Goal: Task Accomplishment & Management: Use online tool/utility

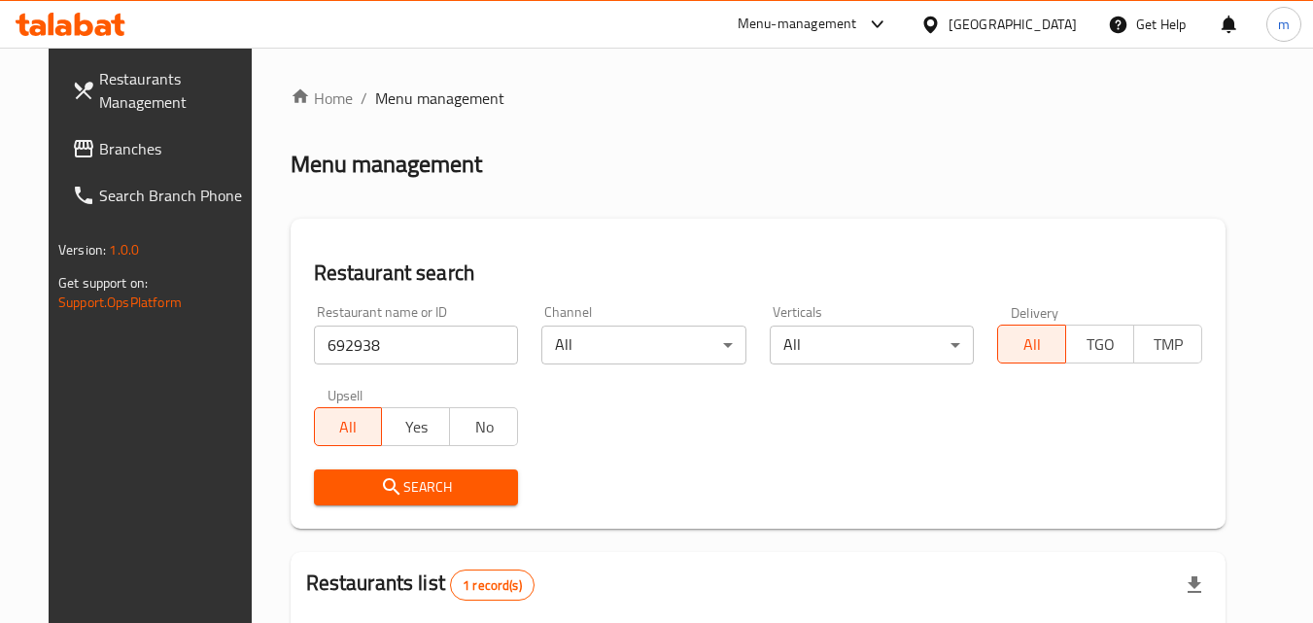
scroll to position [228, 0]
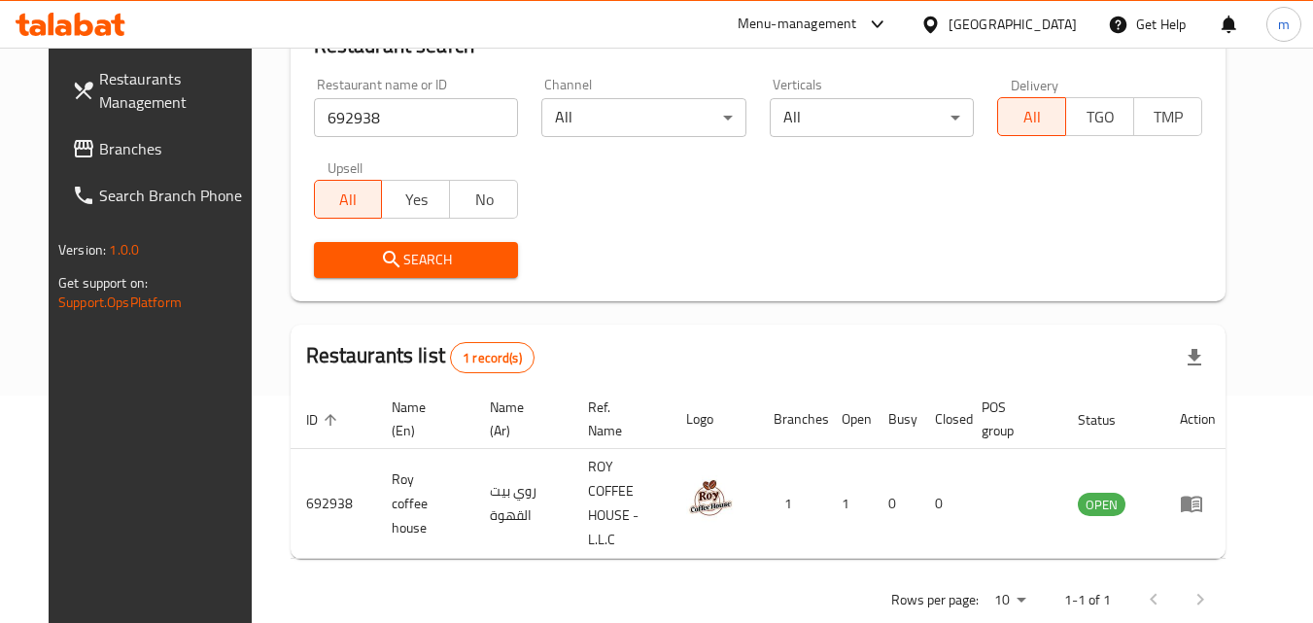
click at [988, 28] on div "United Arab Emirates" at bounding box center [1013, 24] width 128 height 21
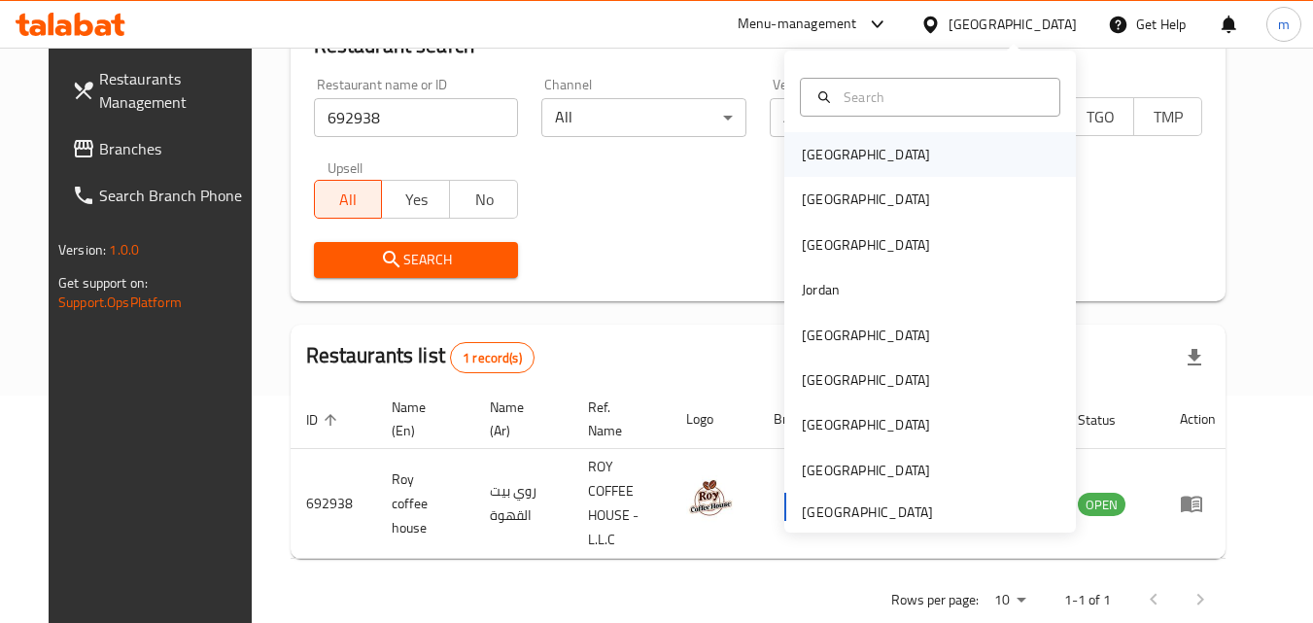
click at [802, 152] on div "[GEOGRAPHIC_DATA]" at bounding box center [866, 154] width 128 height 21
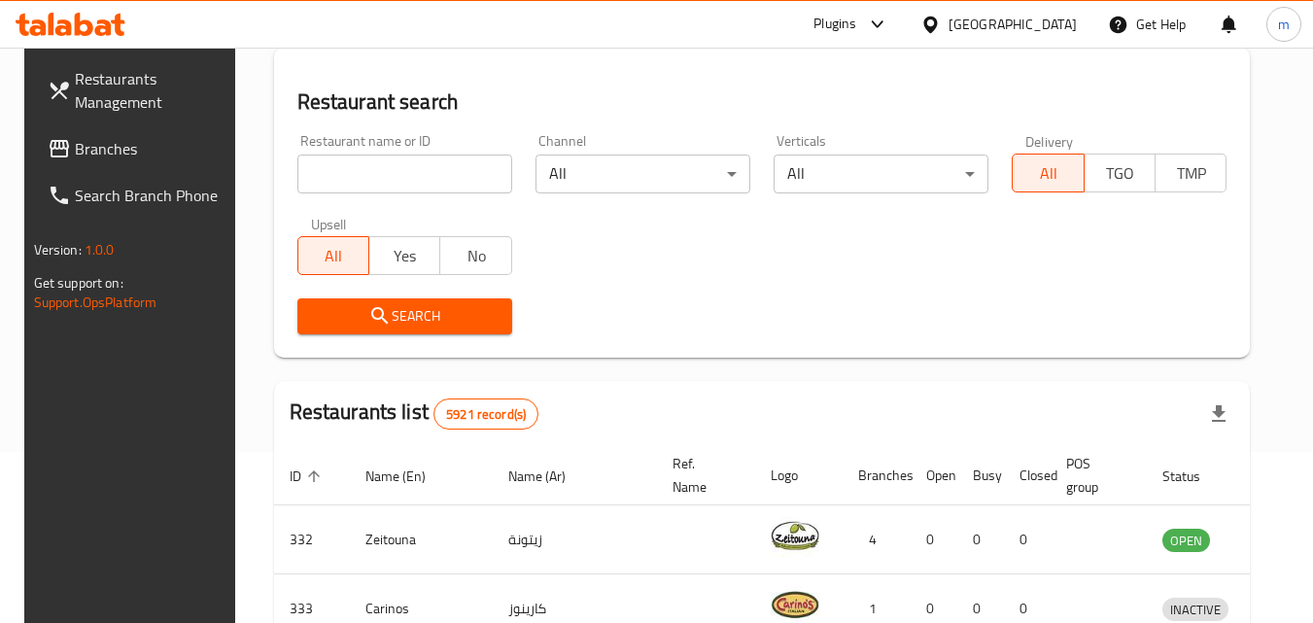
scroll to position [228, 0]
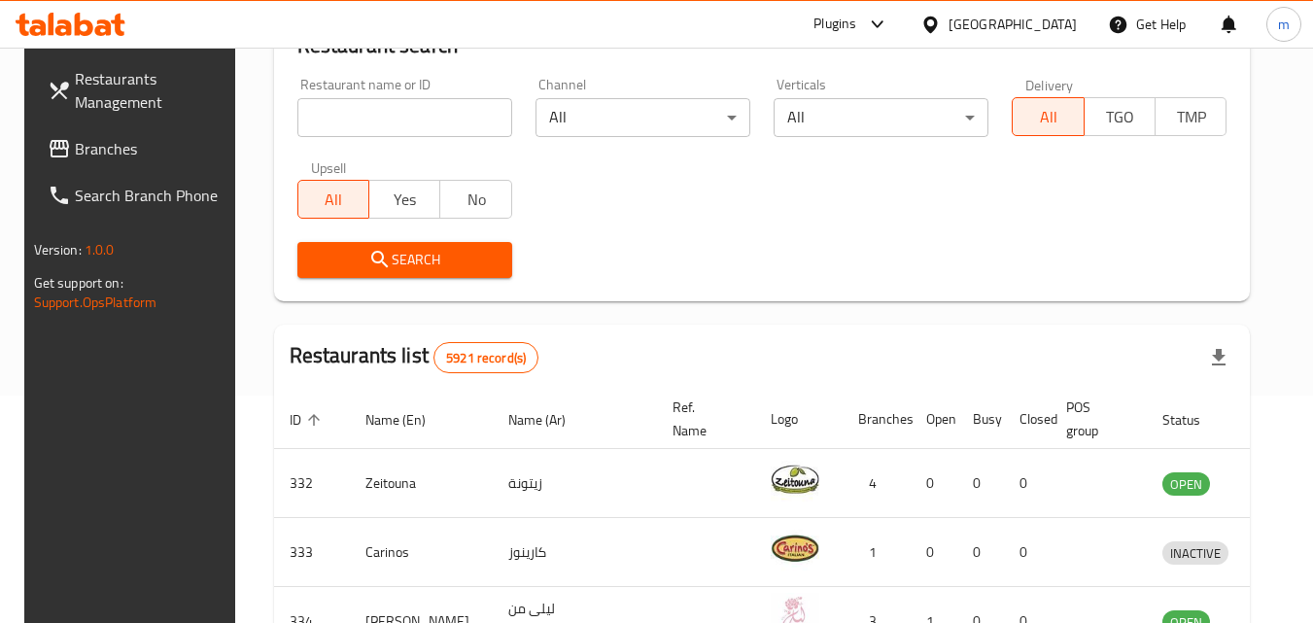
click at [50, 149] on span at bounding box center [61, 148] width 27 height 23
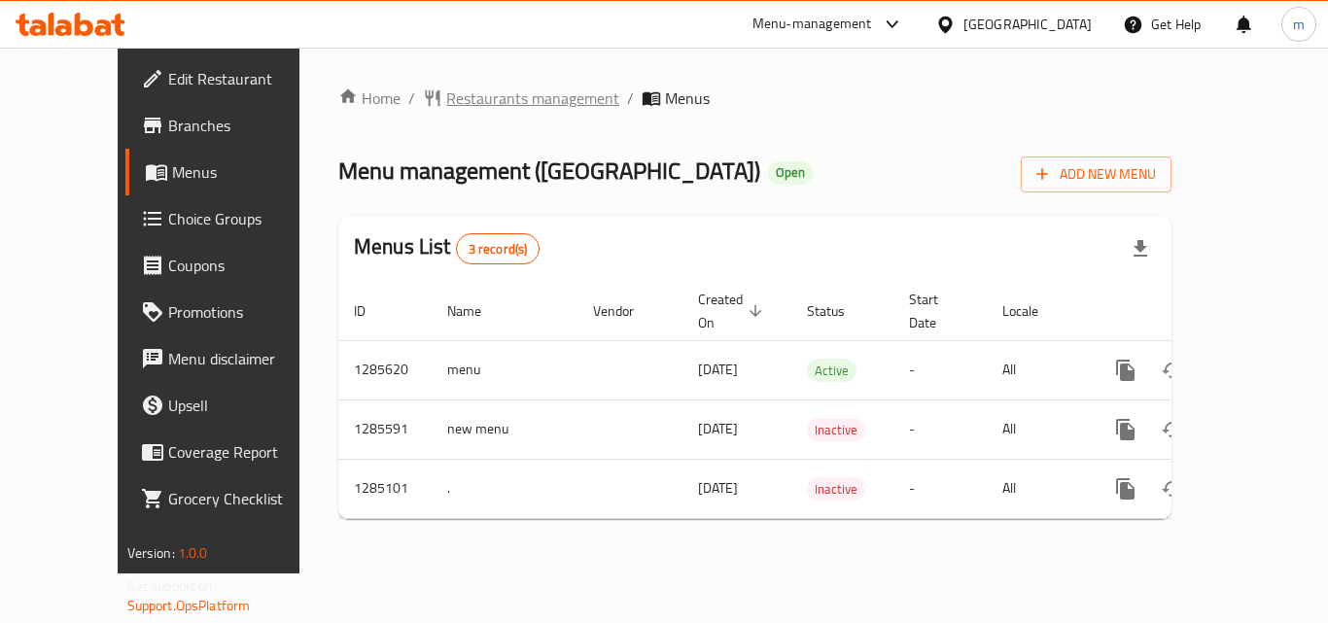
click at [466, 98] on span "Restaurants management" at bounding box center [532, 98] width 173 height 23
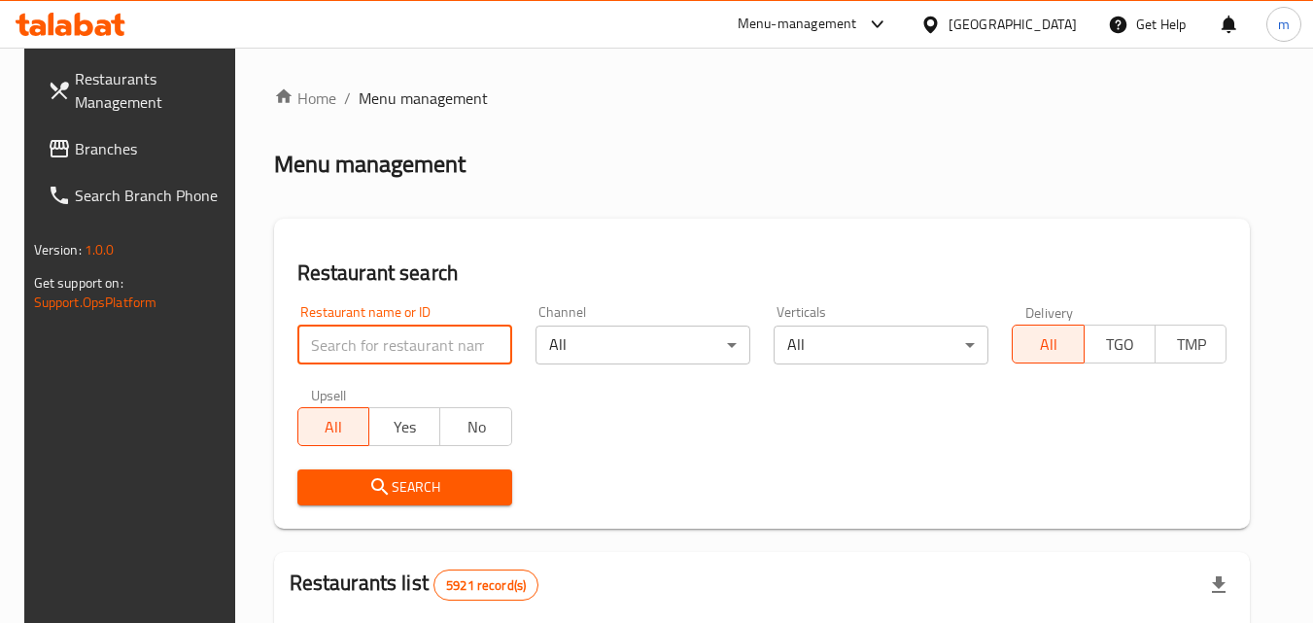
click at [370, 334] on input "search" at bounding box center [405, 345] width 215 height 39
paste input "695700"
type input "695700"
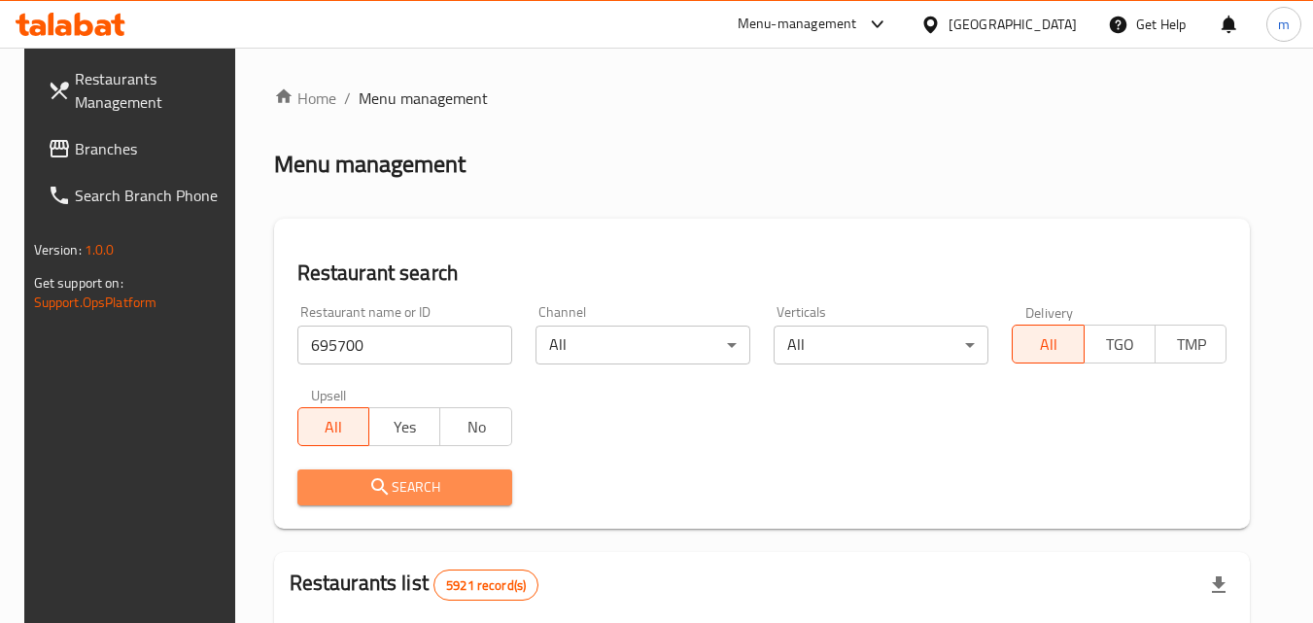
click at [419, 488] on span "Search" at bounding box center [405, 487] width 184 height 24
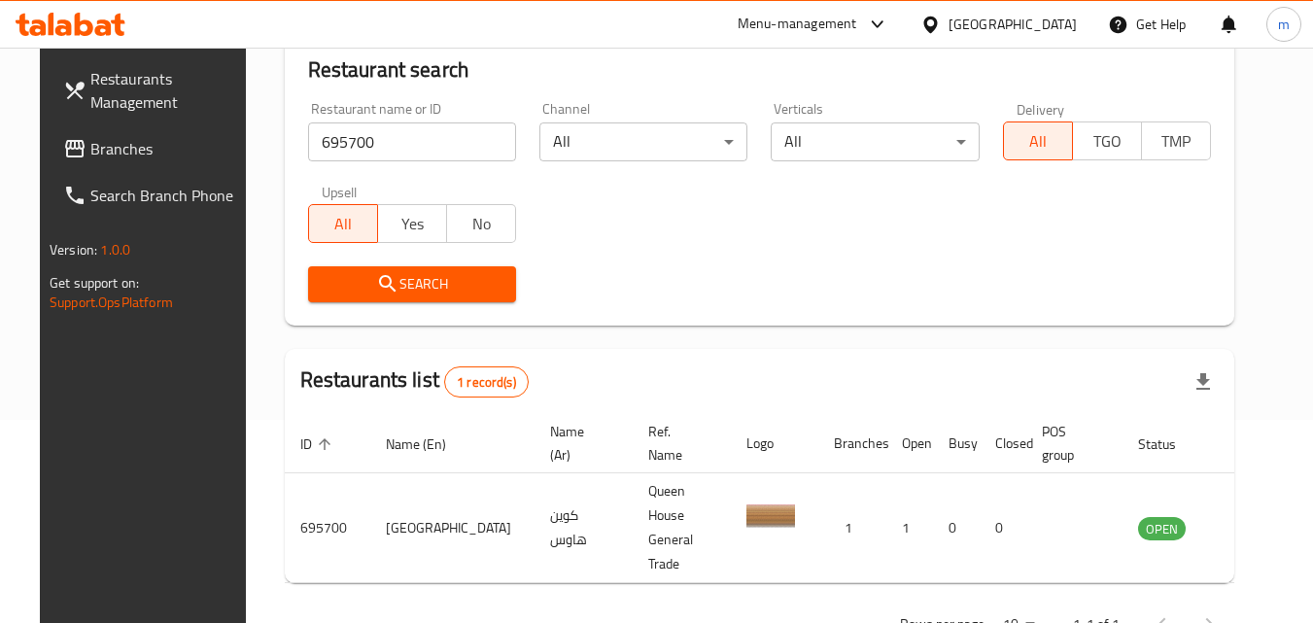
scroll to position [228, 0]
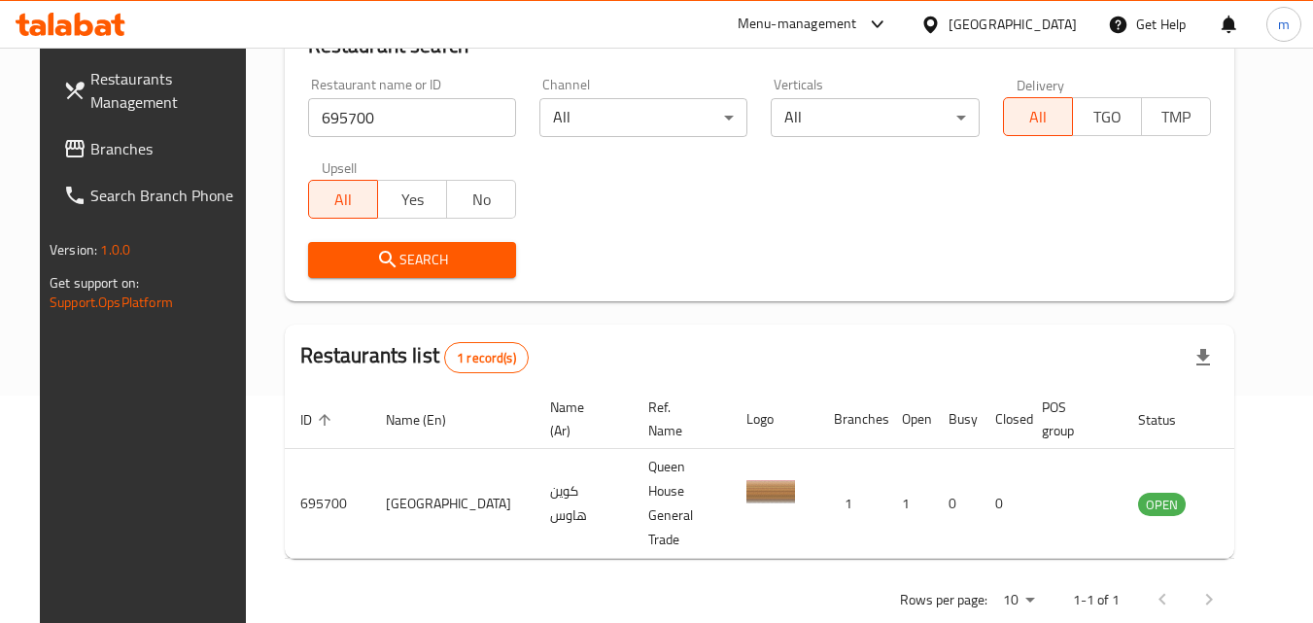
click at [1048, 20] on div "[GEOGRAPHIC_DATA]" at bounding box center [1013, 24] width 128 height 21
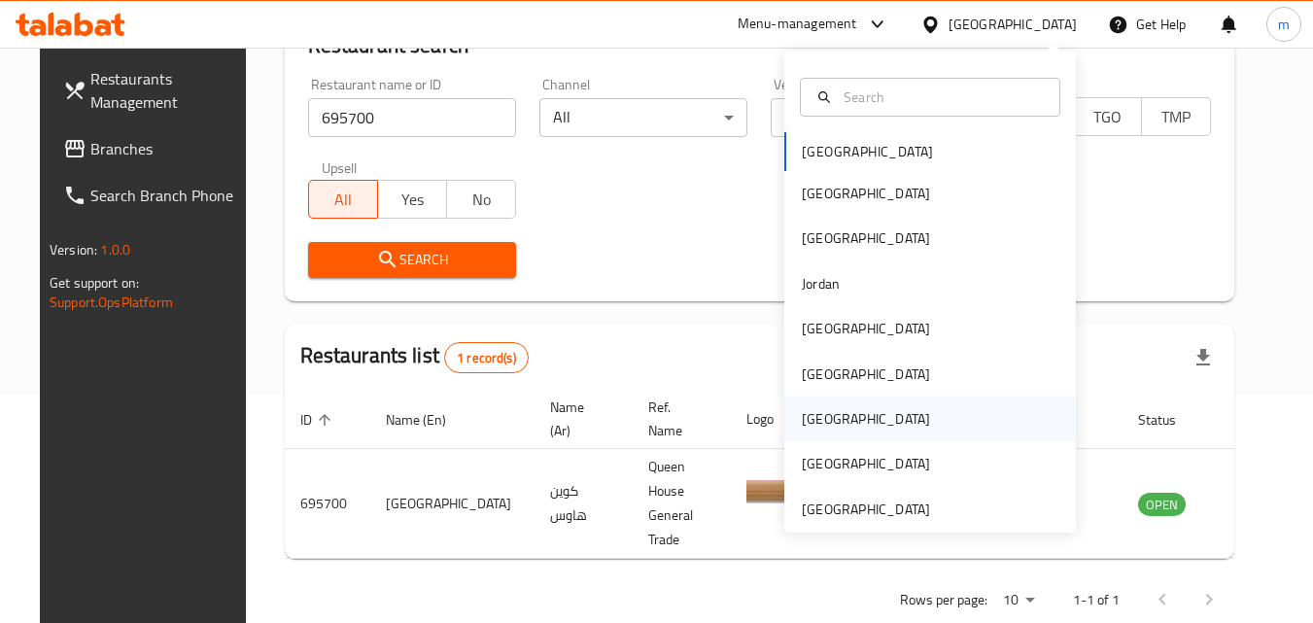
click at [818, 421] on div "[GEOGRAPHIC_DATA]" at bounding box center [866, 418] width 128 height 21
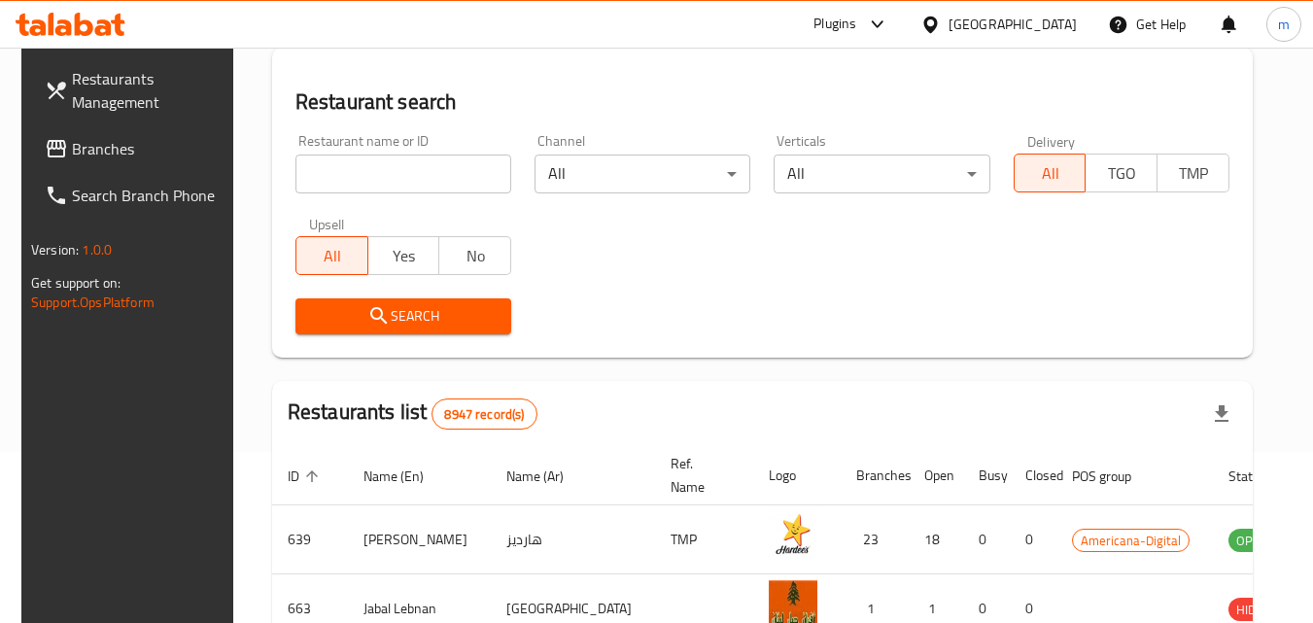
scroll to position [228, 0]
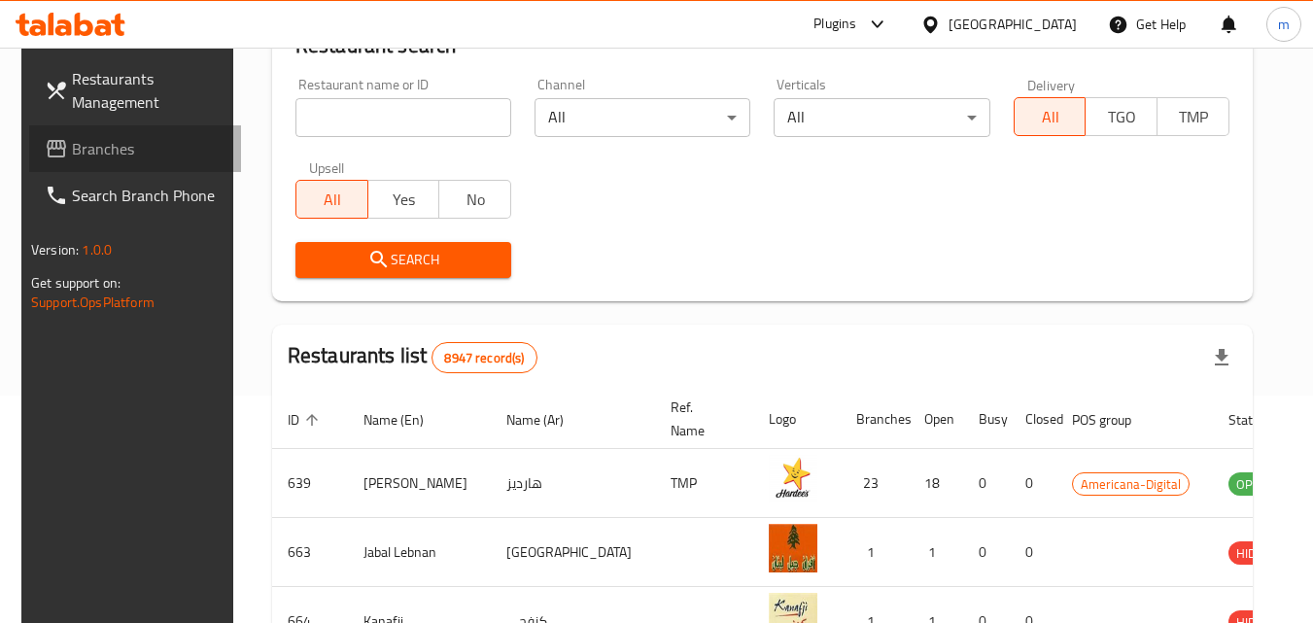
click at [72, 150] on span "Branches" at bounding box center [149, 148] width 154 height 23
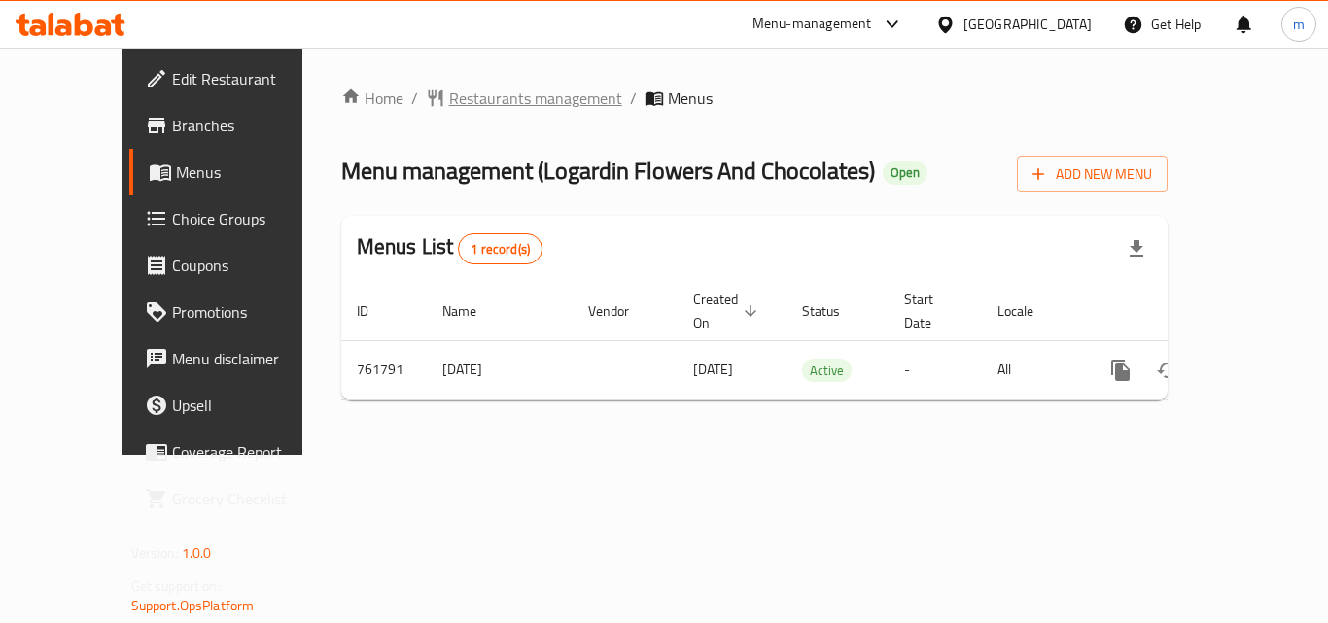
click at [449, 107] on span "Restaurants management" at bounding box center [535, 98] width 173 height 23
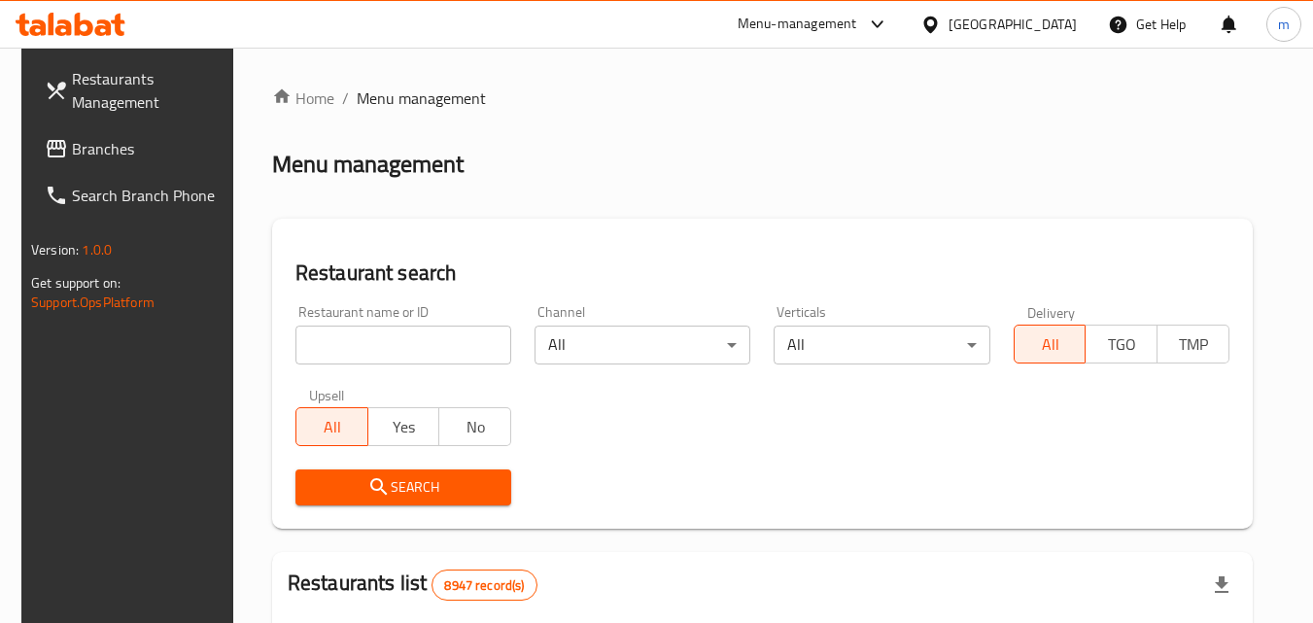
click at [360, 349] on input "search" at bounding box center [404, 345] width 216 height 39
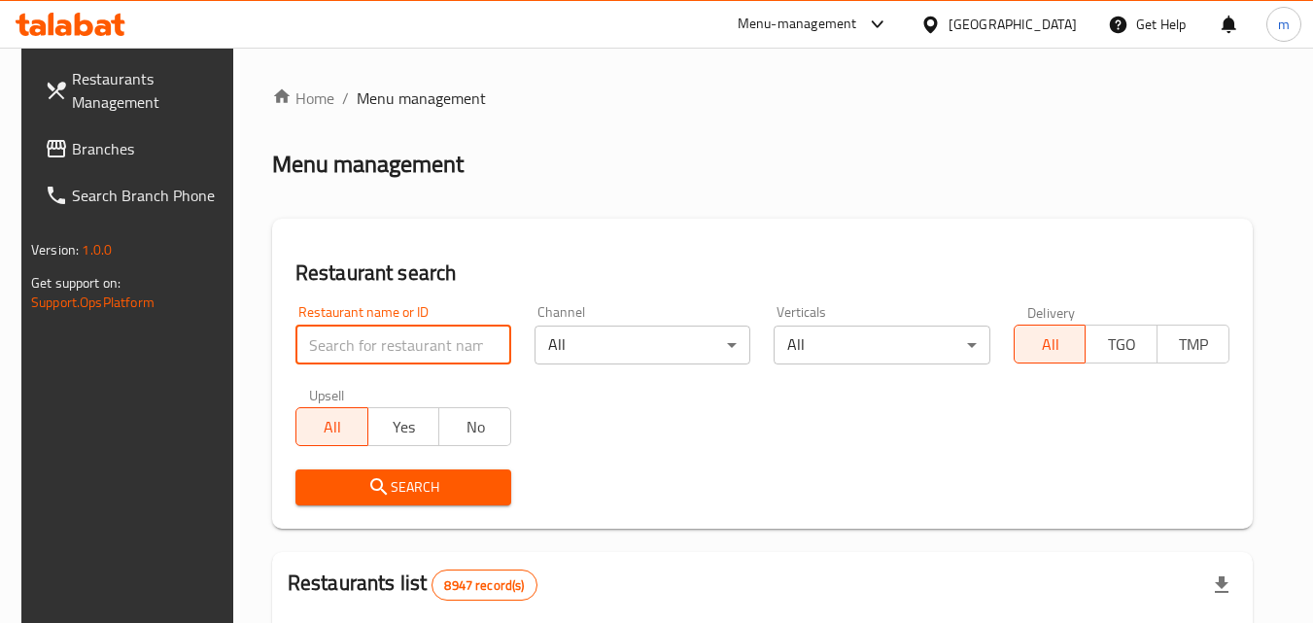
paste input "650189"
type input "650189"
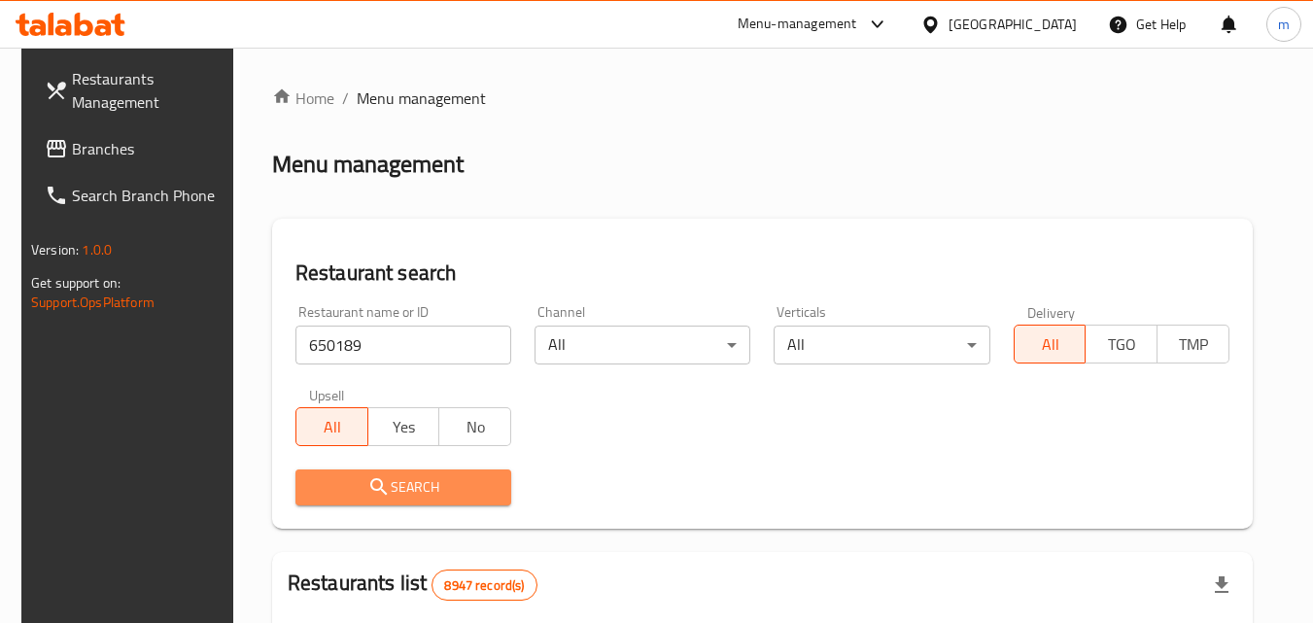
click at [379, 493] on icon "submit" at bounding box center [379, 486] width 23 height 23
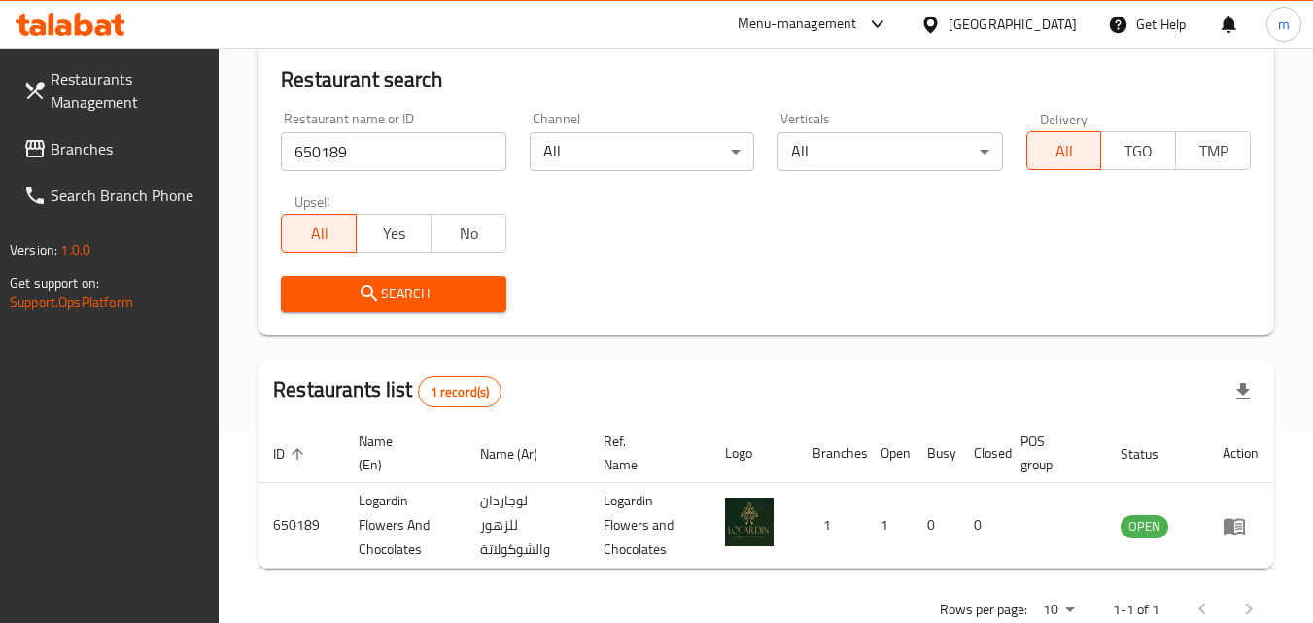
scroll to position [244, 0]
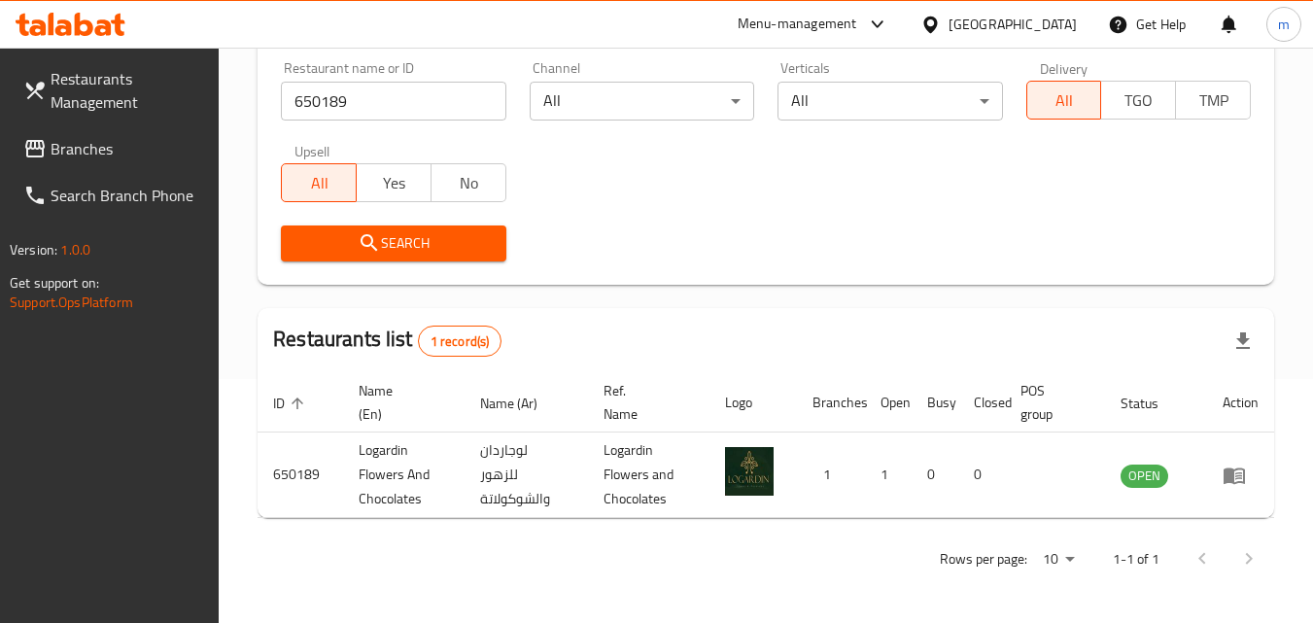
click at [937, 27] on icon at bounding box center [931, 24] width 14 height 17
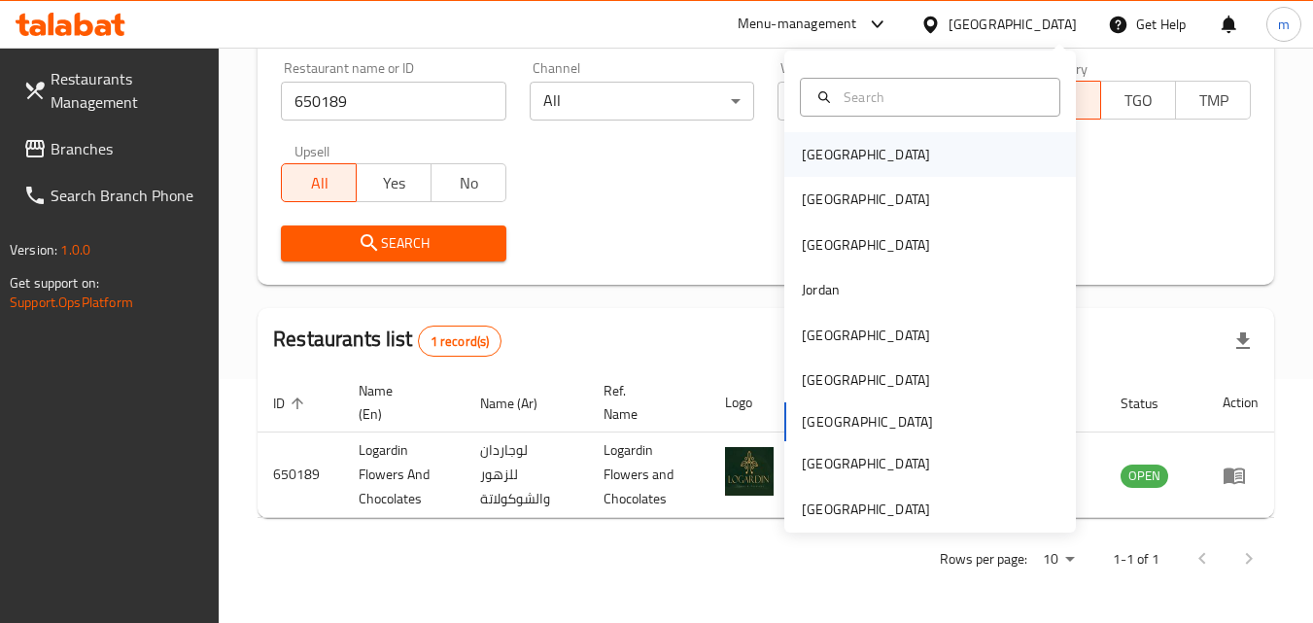
click at [802, 149] on div "[GEOGRAPHIC_DATA]" at bounding box center [866, 154] width 128 height 21
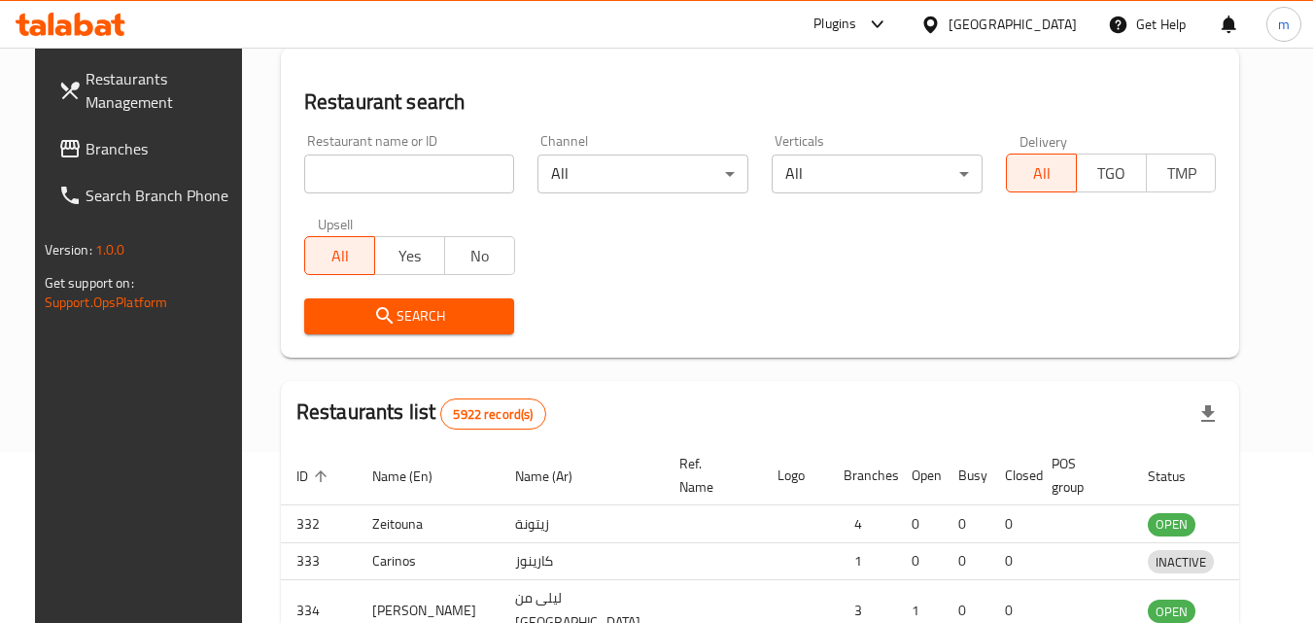
scroll to position [244, 0]
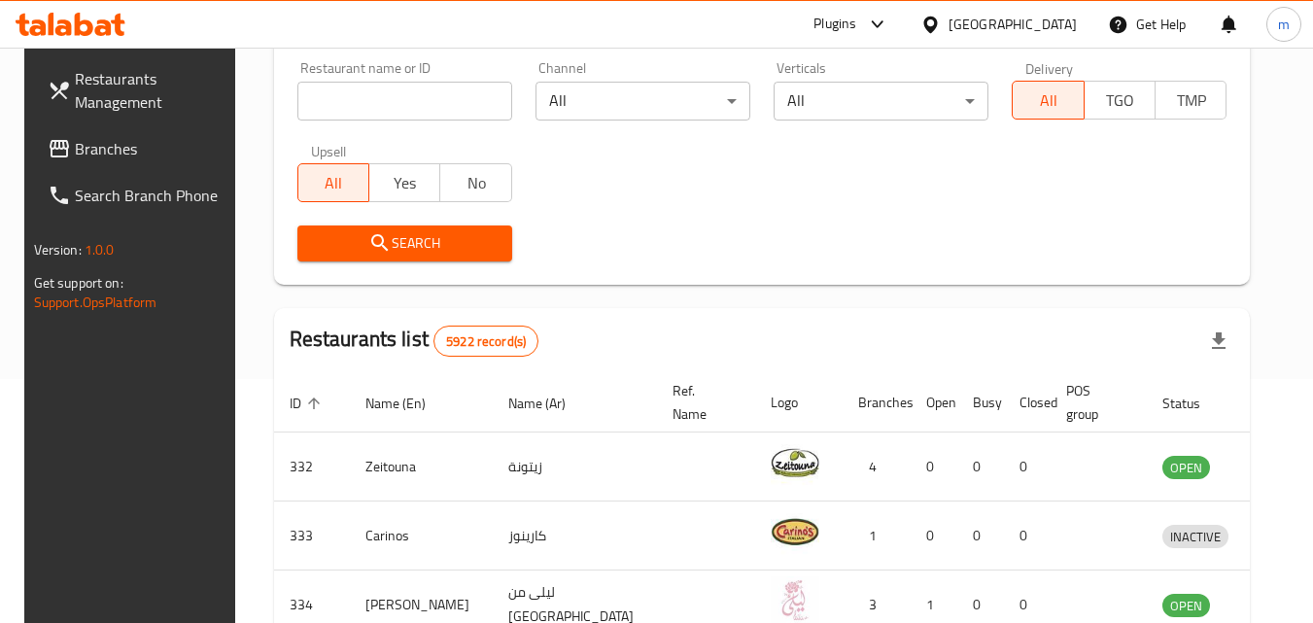
click at [75, 148] on span "Branches" at bounding box center [152, 148] width 154 height 23
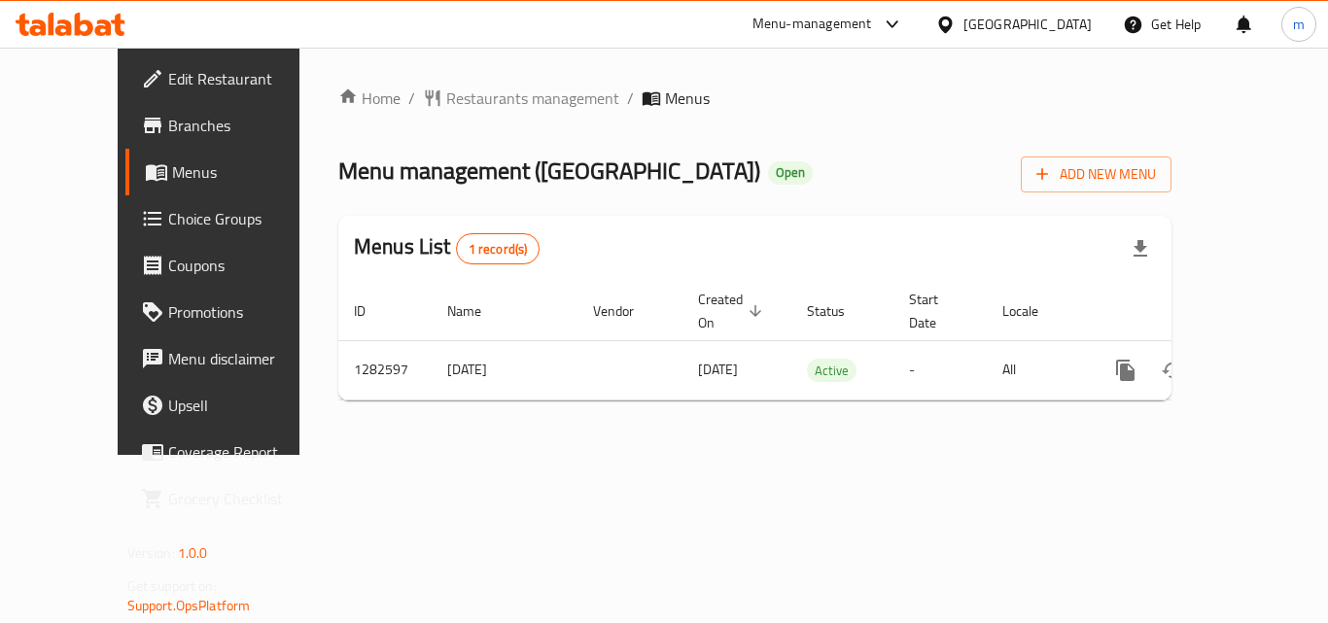
click at [412, 455] on div "Home / Restaurants management / Menus Menu management ( Beauty Square ) Open Ad…" at bounding box center [754, 251] width 911 height 407
click at [535, 425] on div "Home / Restaurants management / Menus Menu management ( Beauty Square ) Open Ad…" at bounding box center [754, 252] width 911 height 409
click at [451, 109] on span "Restaurants management" at bounding box center [532, 99] width 173 height 23
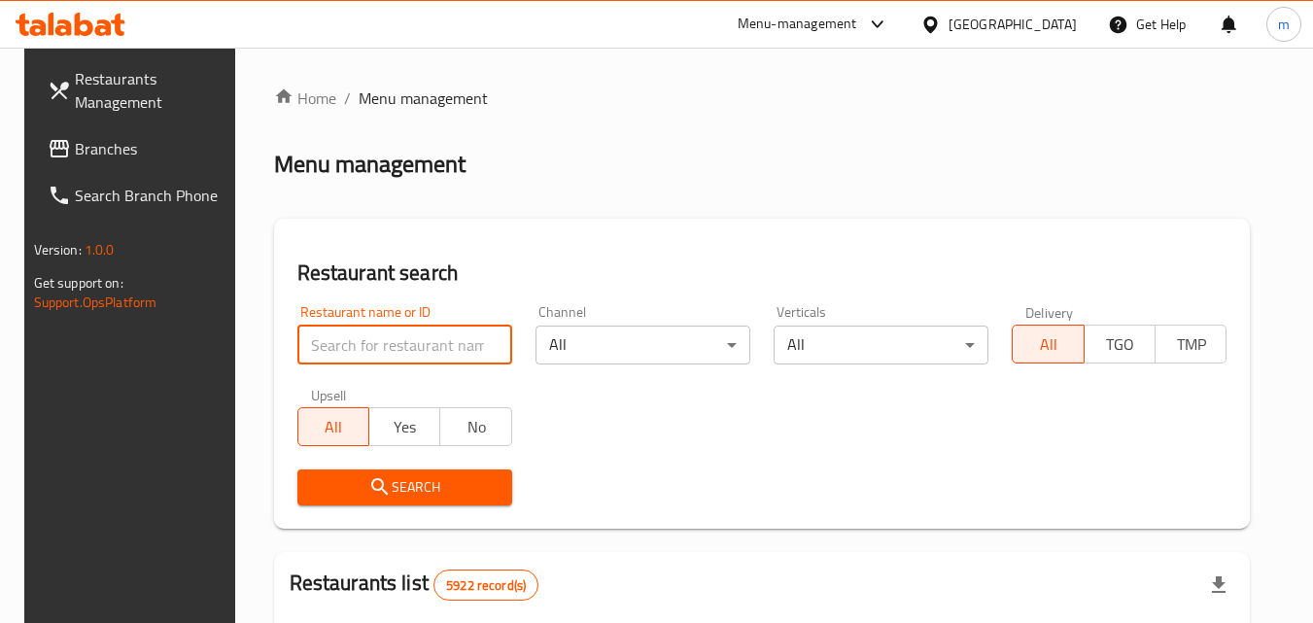
click at [357, 350] on input "search" at bounding box center [405, 345] width 215 height 39
paste input "694897"
type input "694897"
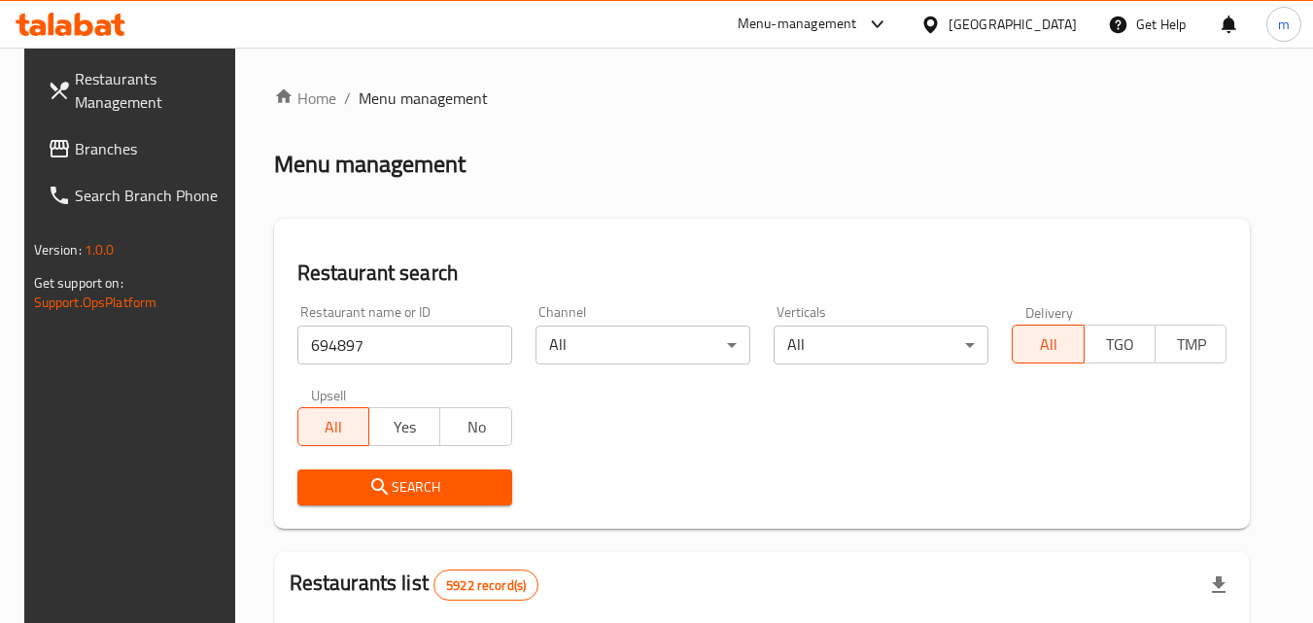
click at [392, 488] on span "Search" at bounding box center [405, 487] width 184 height 24
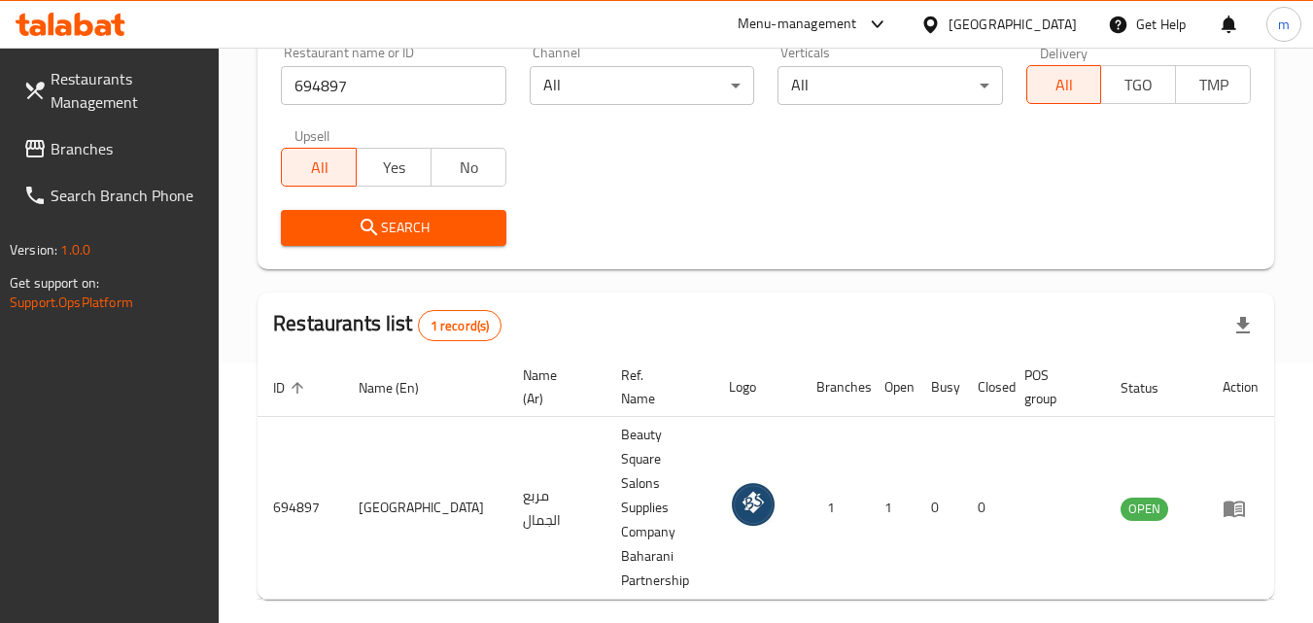
scroll to position [268, 0]
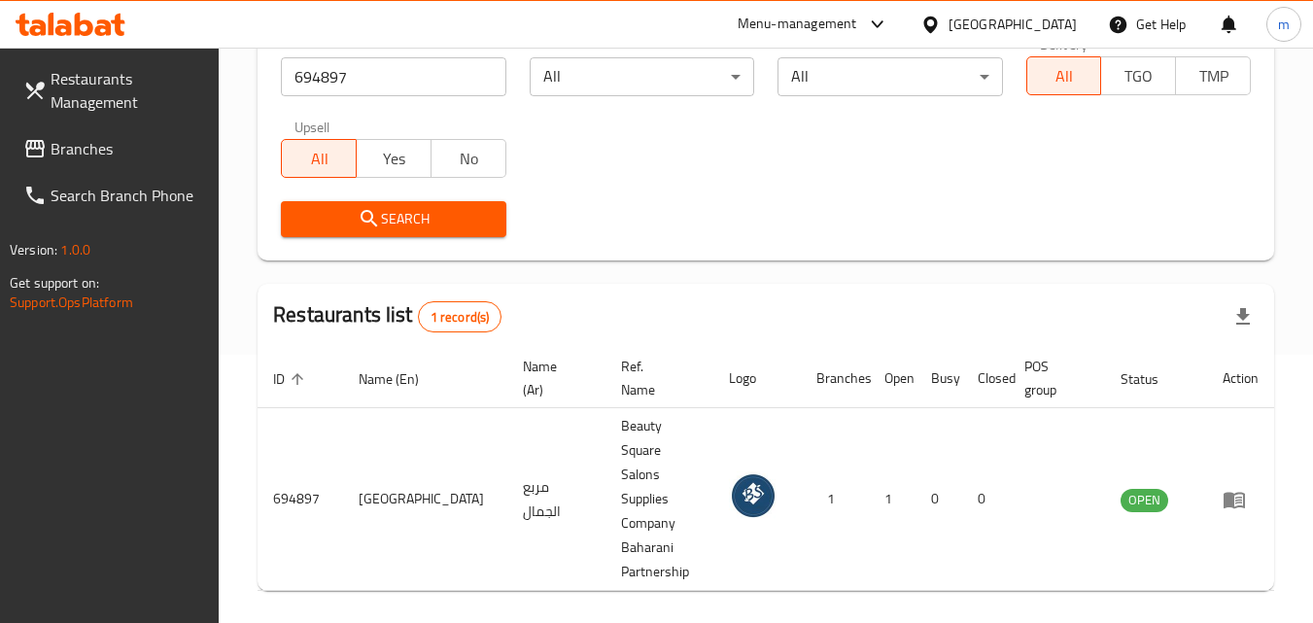
click at [1050, 22] on div "Bahrain" at bounding box center [1013, 24] width 128 height 21
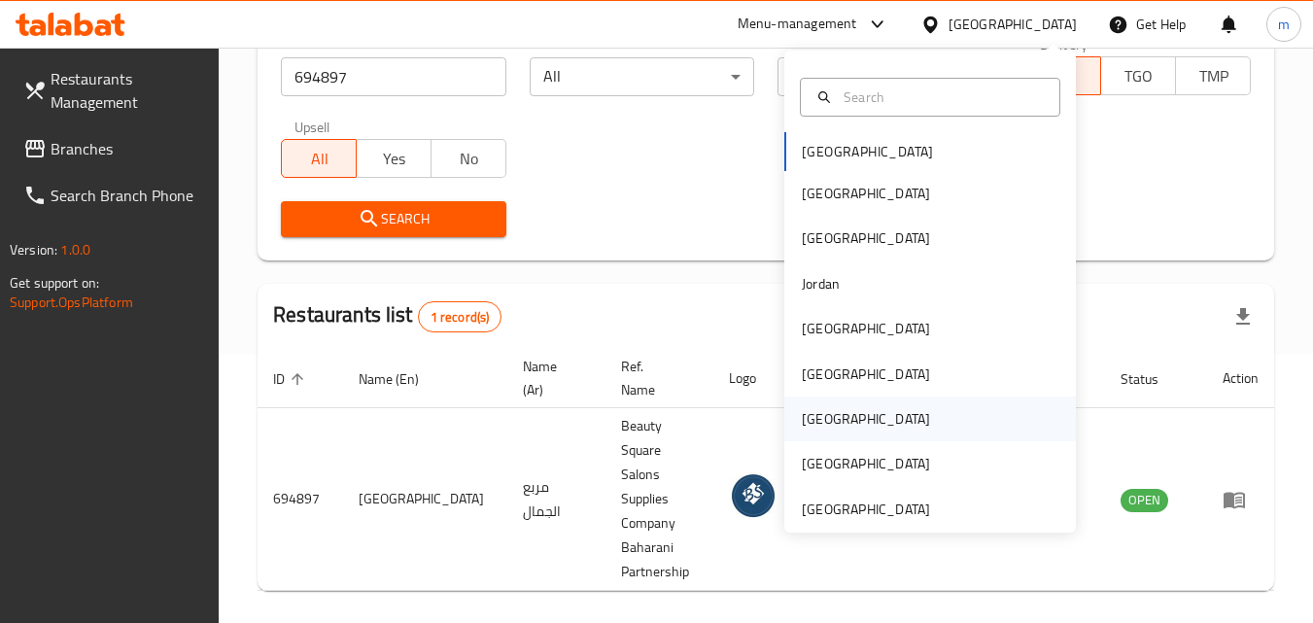
click at [827, 417] on div "Qatar" at bounding box center [866, 419] width 159 height 45
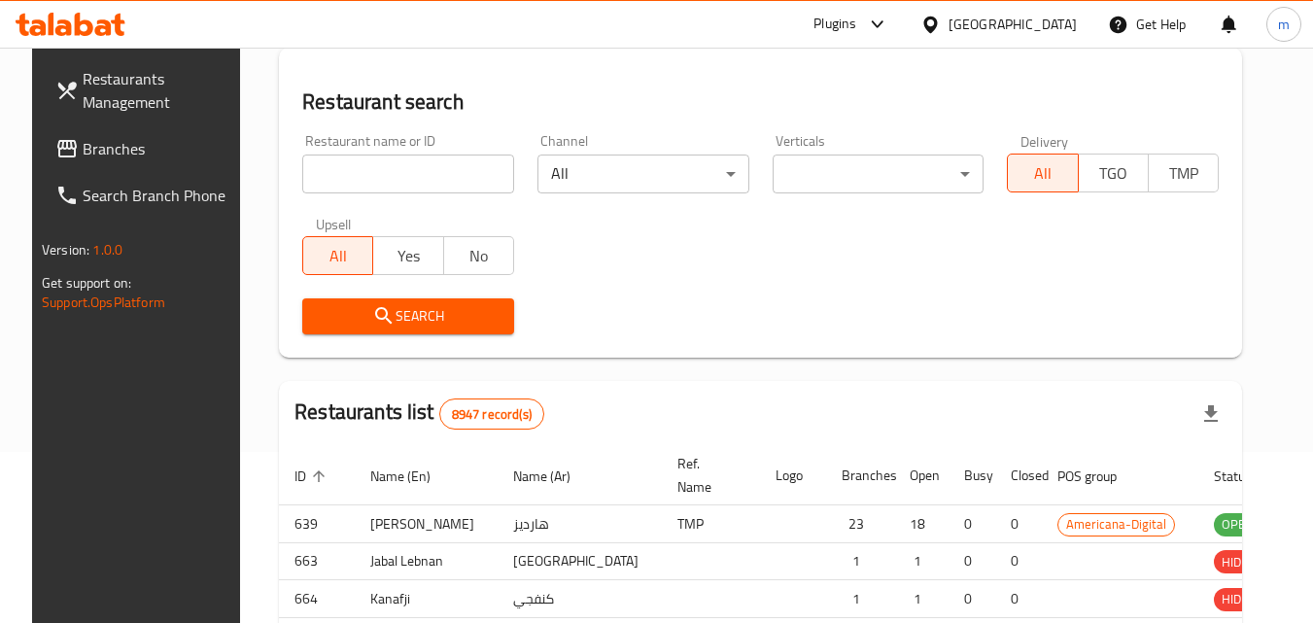
scroll to position [268, 0]
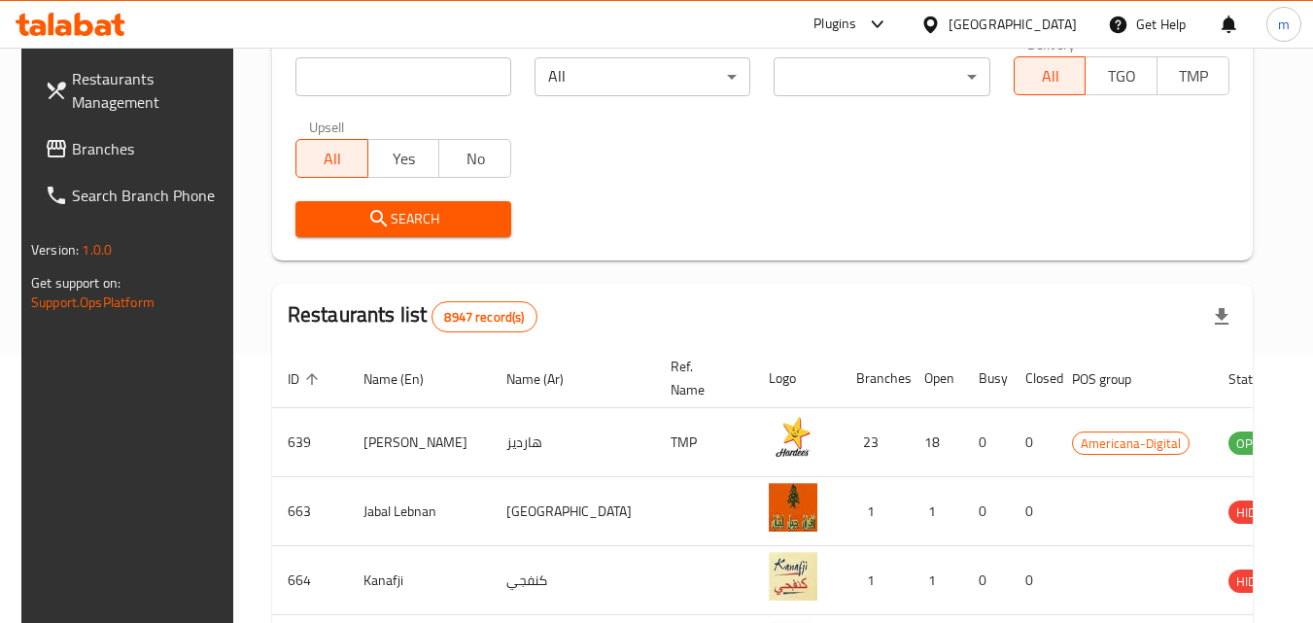
click at [83, 148] on span "Branches" at bounding box center [149, 148] width 154 height 23
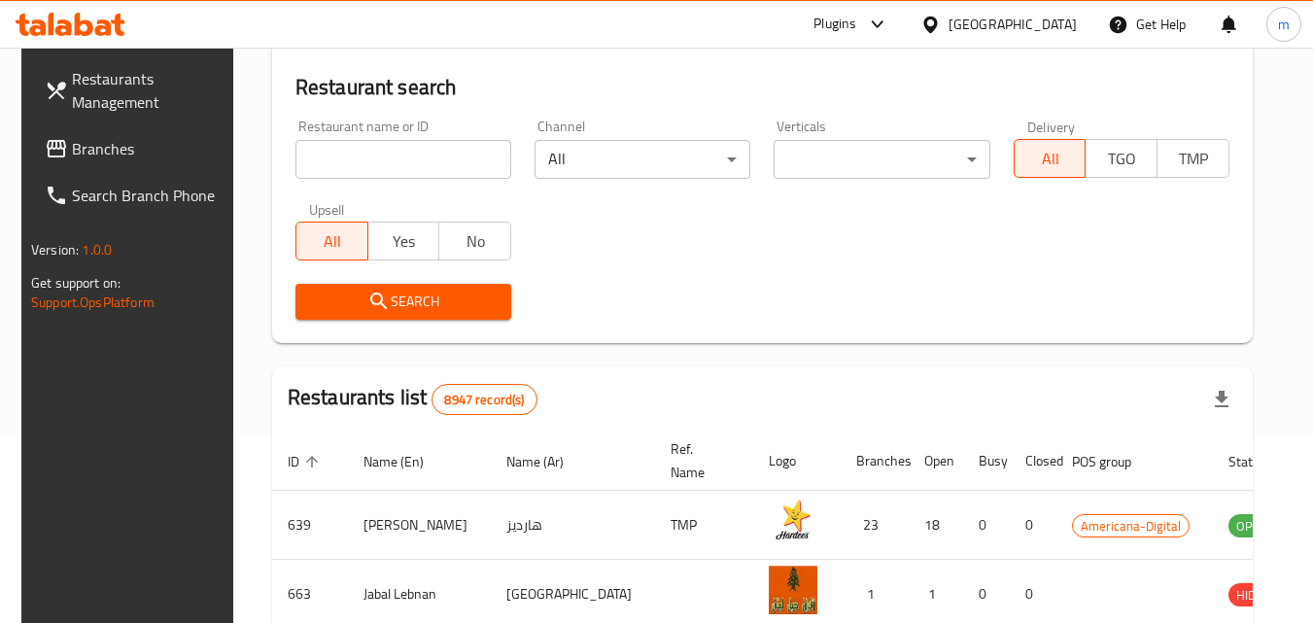
scroll to position [74, 0]
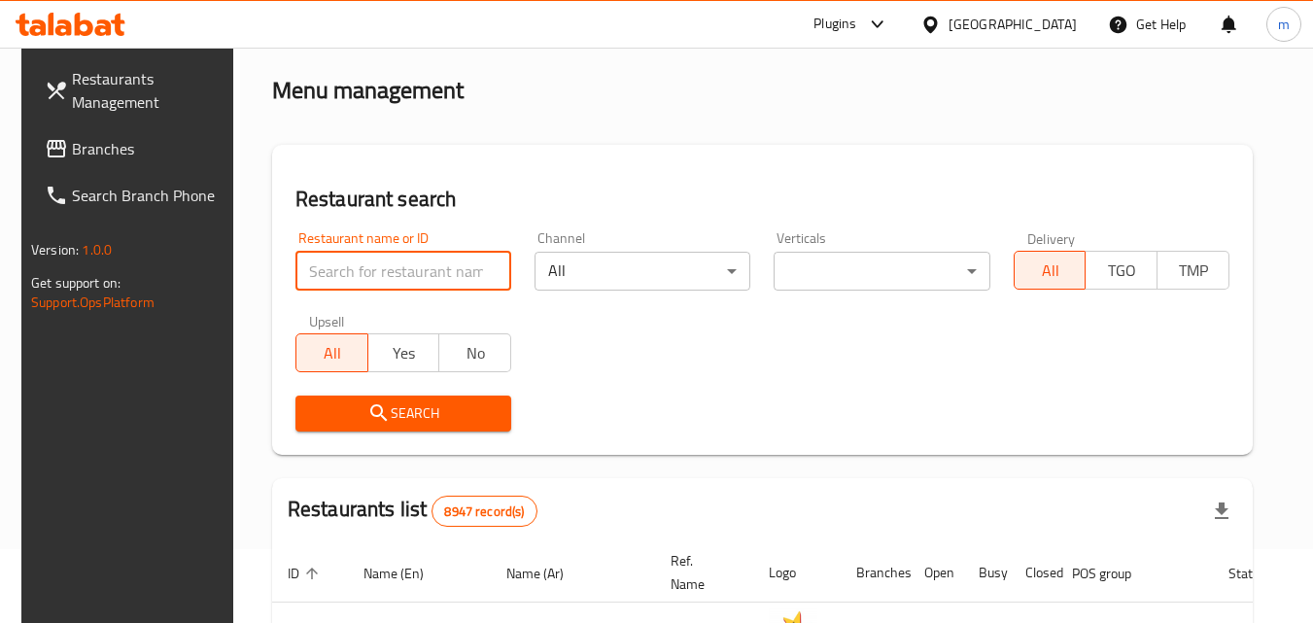
click at [387, 282] on input "search" at bounding box center [404, 271] width 216 height 39
click at [72, 138] on span "Branches" at bounding box center [149, 148] width 154 height 23
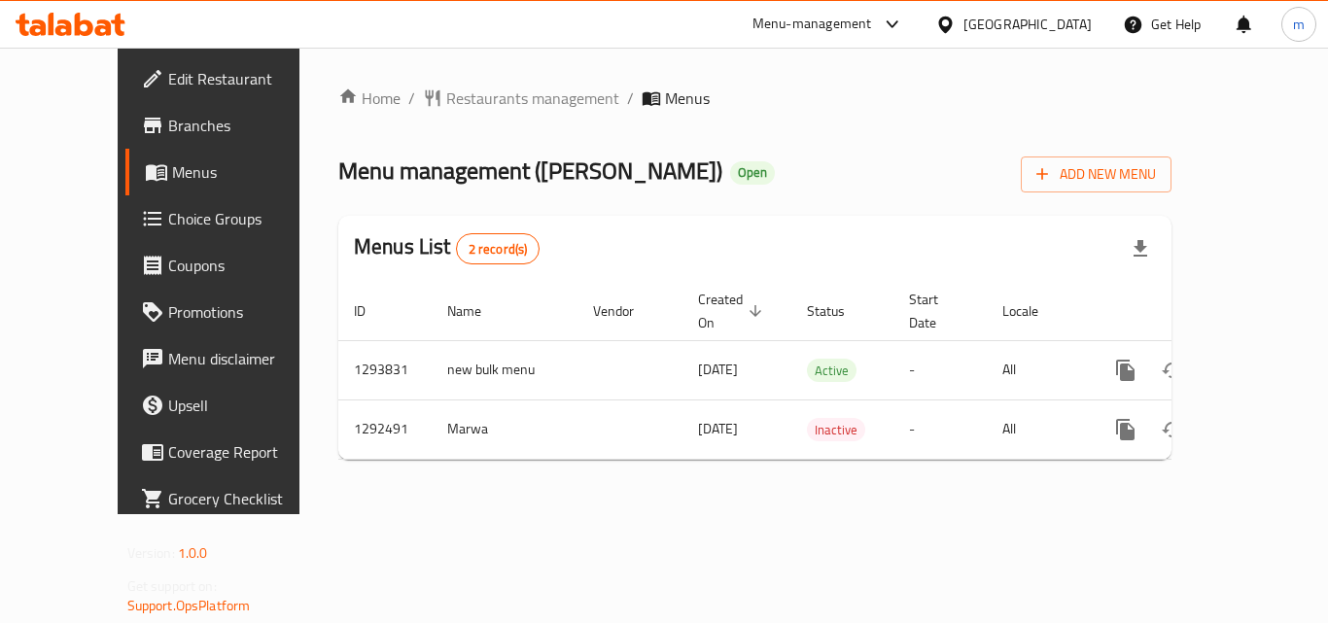
click at [418, 82] on div "Home / Restaurants management / Menus Menu management ( Al Mukhtar ) Open Add N…" at bounding box center [754, 281] width 911 height 467
click at [492, 104] on span "Restaurants management" at bounding box center [532, 98] width 173 height 23
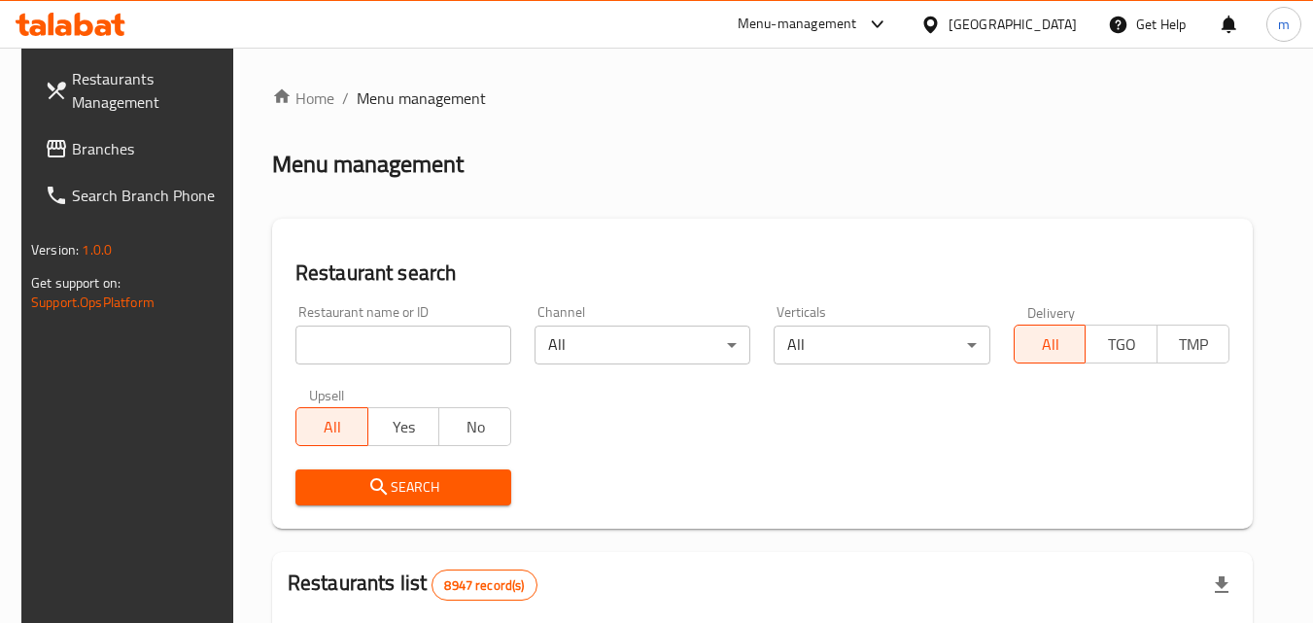
click at [375, 339] on input "search" at bounding box center [404, 345] width 216 height 39
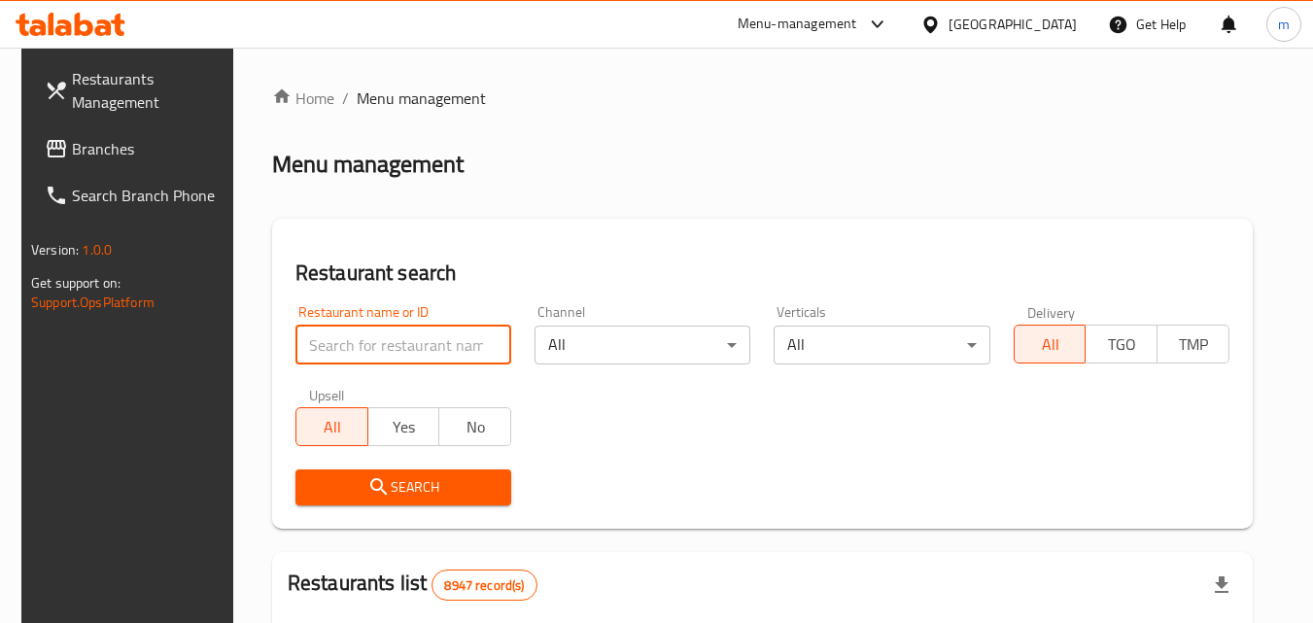
paste input "699001"
type input "699001"
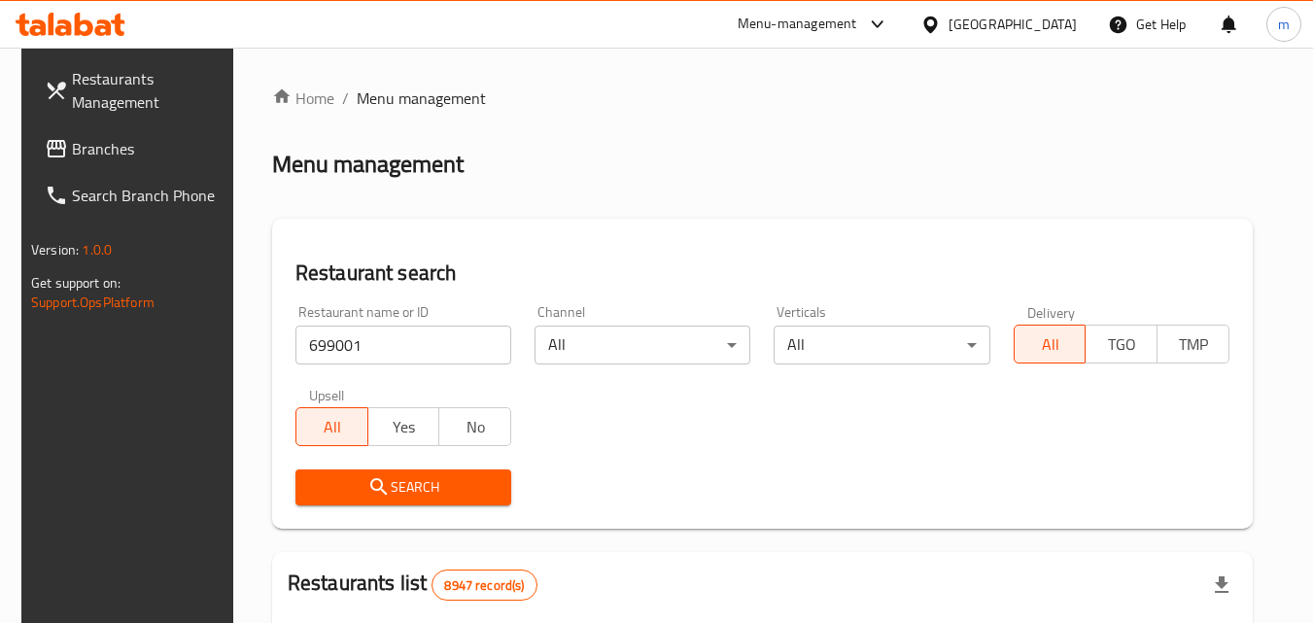
click at [350, 494] on span "Search" at bounding box center [403, 487] width 185 height 24
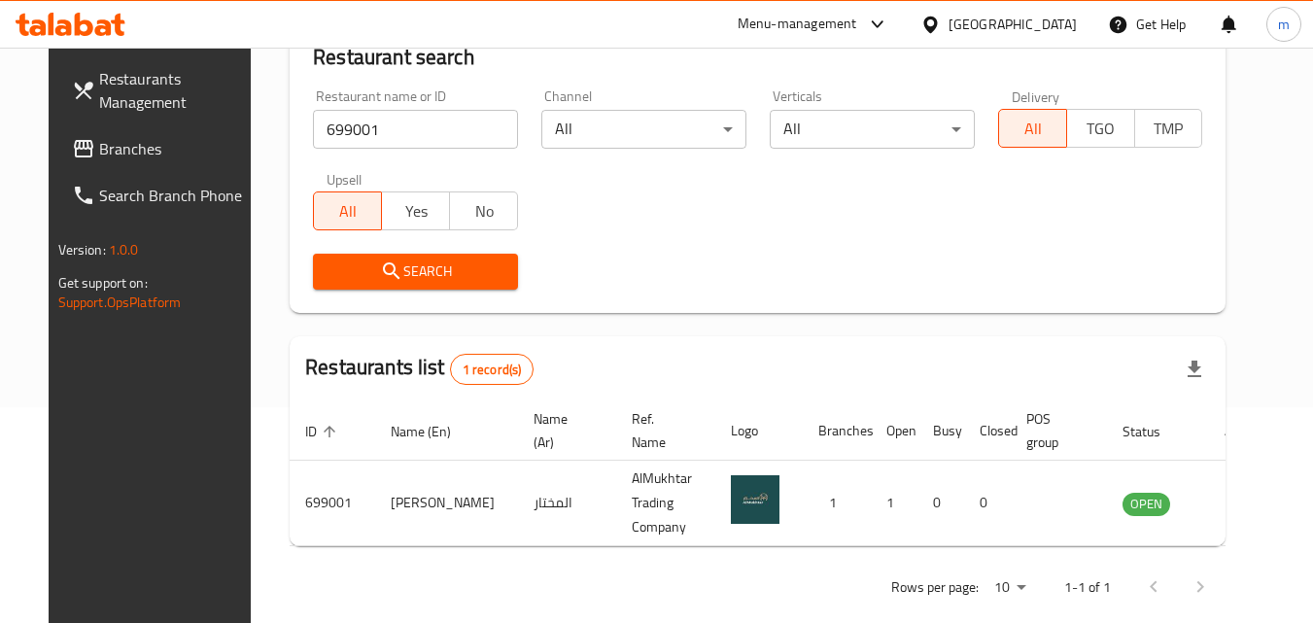
scroll to position [228, 0]
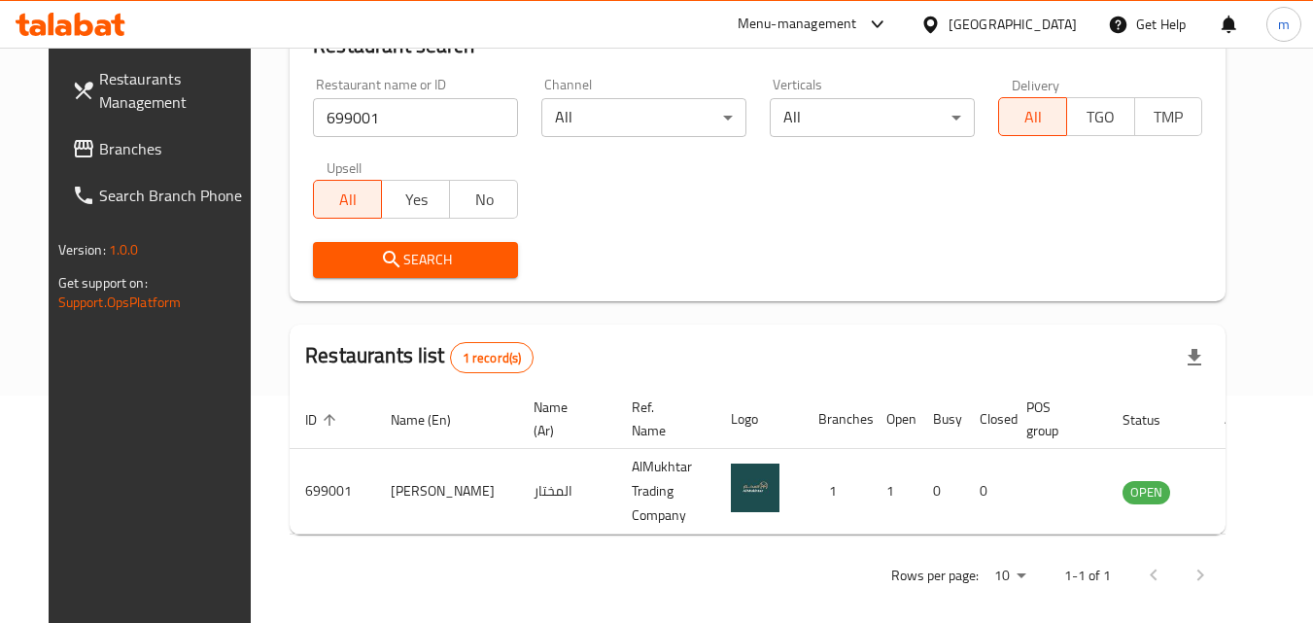
click at [1053, 32] on div "[GEOGRAPHIC_DATA]" at bounding box center [1013, 24] width 128 height 21
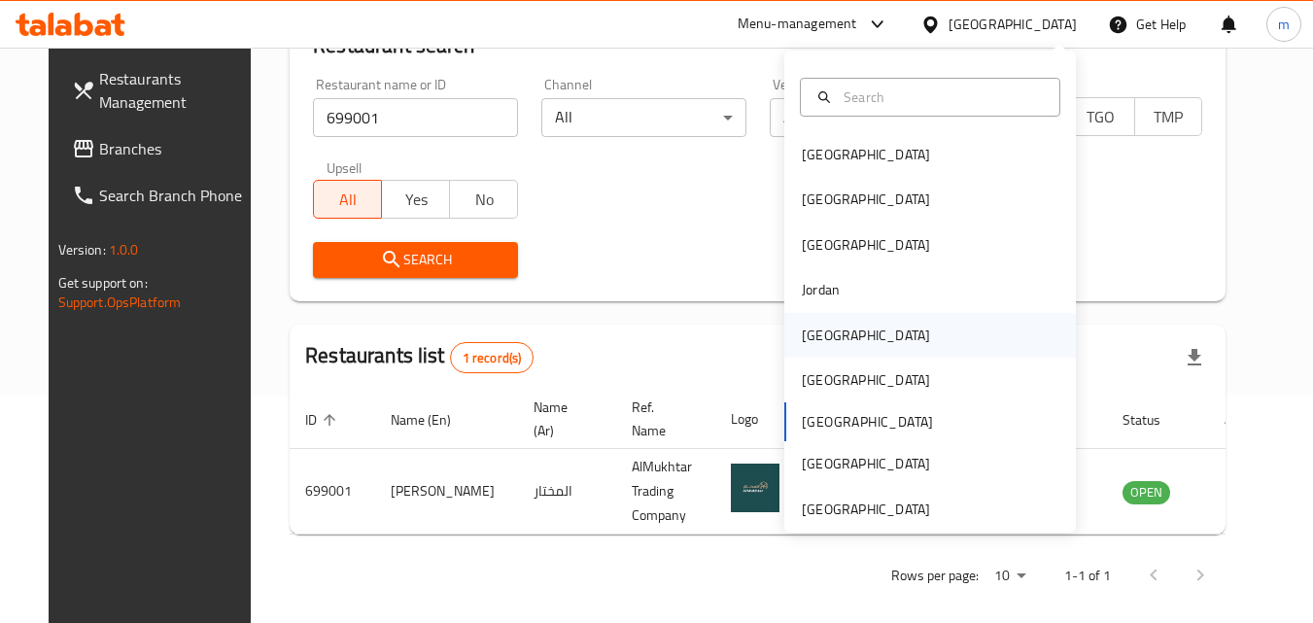
click at [823, 337] on div "Kuwait" at bounding box center [866, 335] width 128 height 21
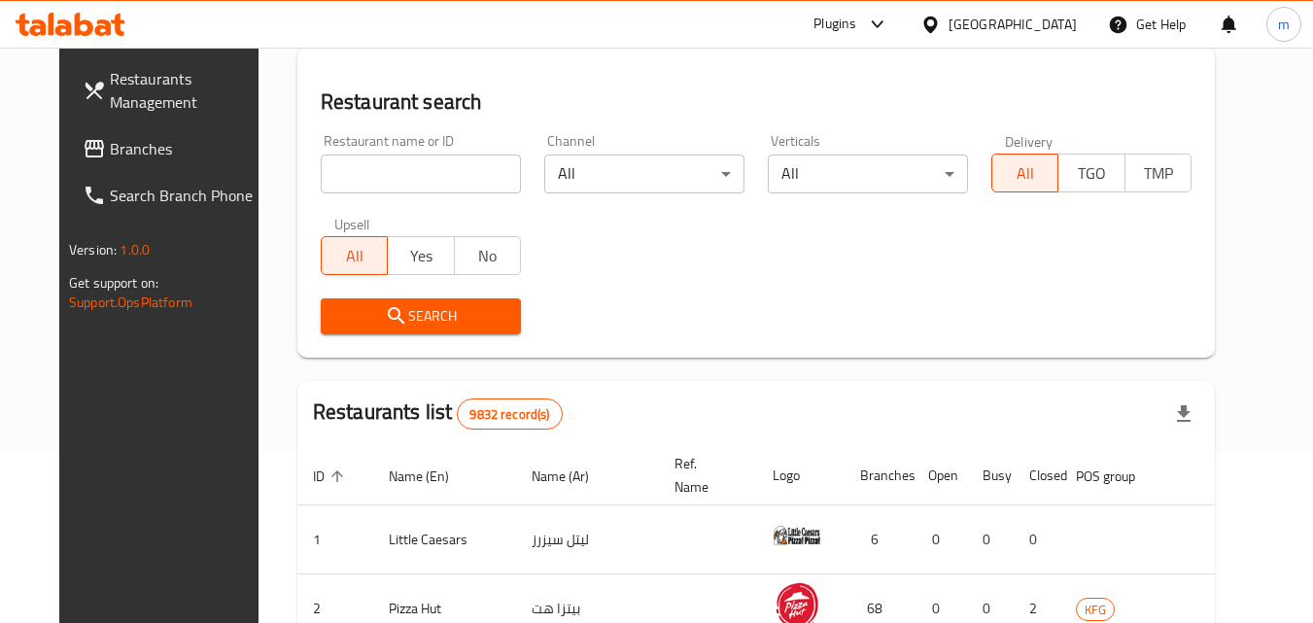
scroll to position [228, 0]
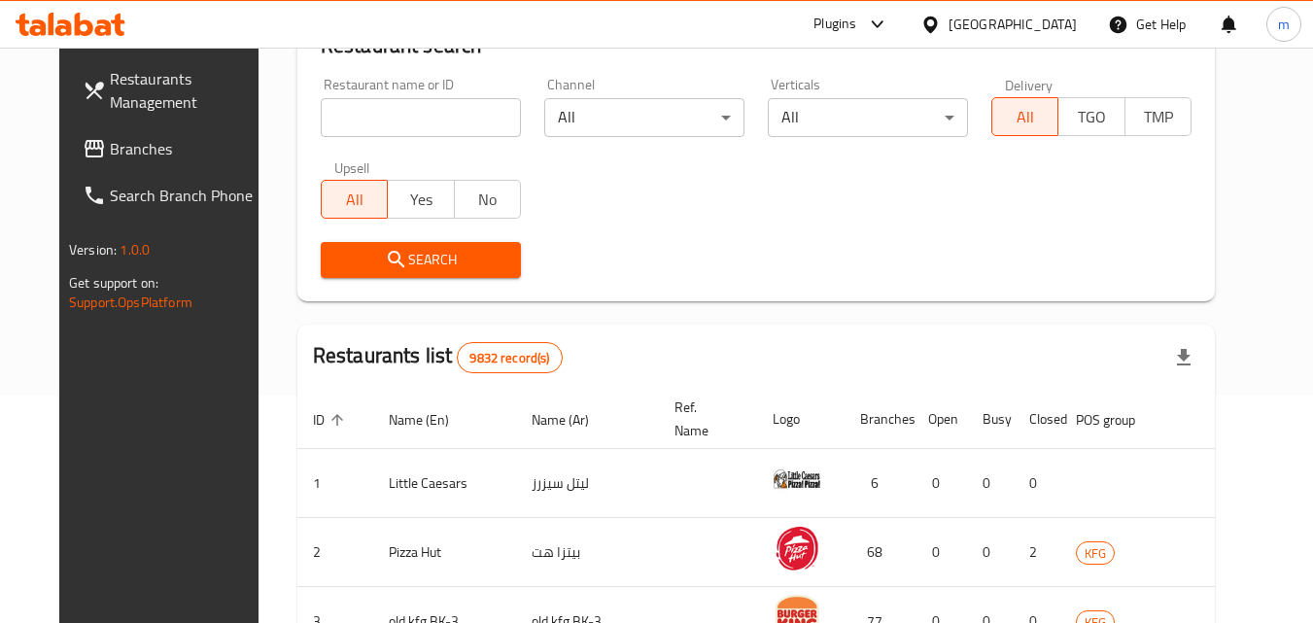
click at [110, 138] on span "Branches" at bounding box center [187, 148] width 154 height 23
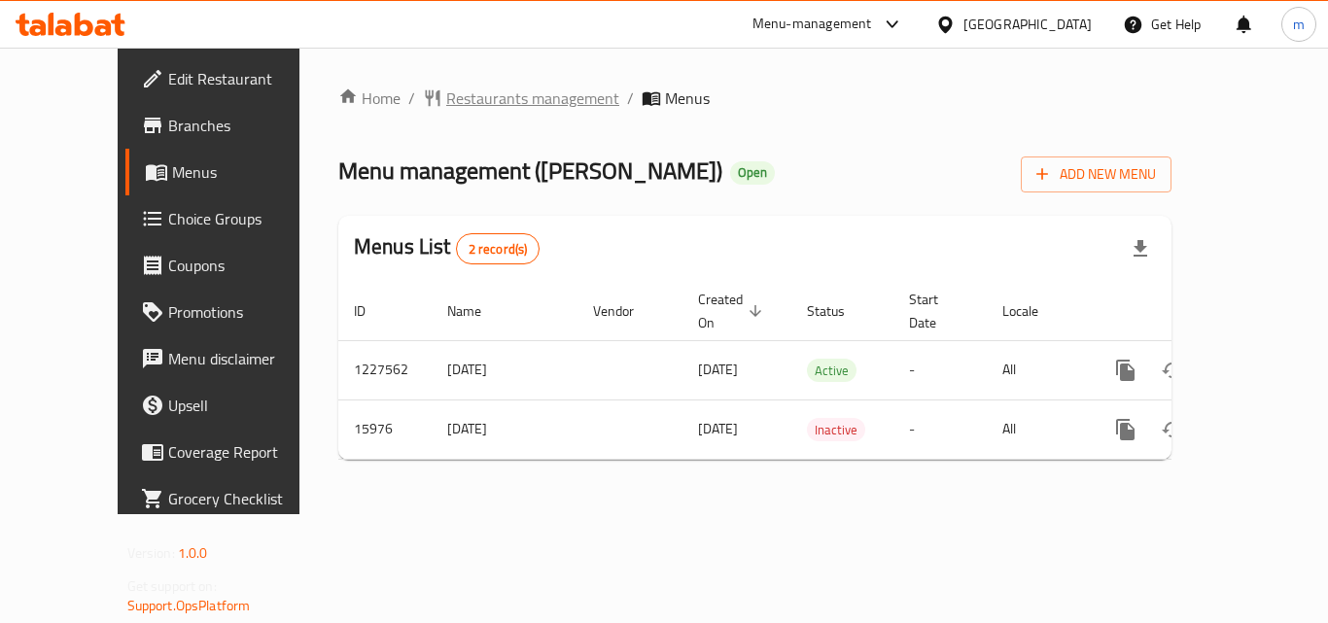
click at [464, 93] on span "Restaurants management" at bounding box center [532, 98] width 173 height 23
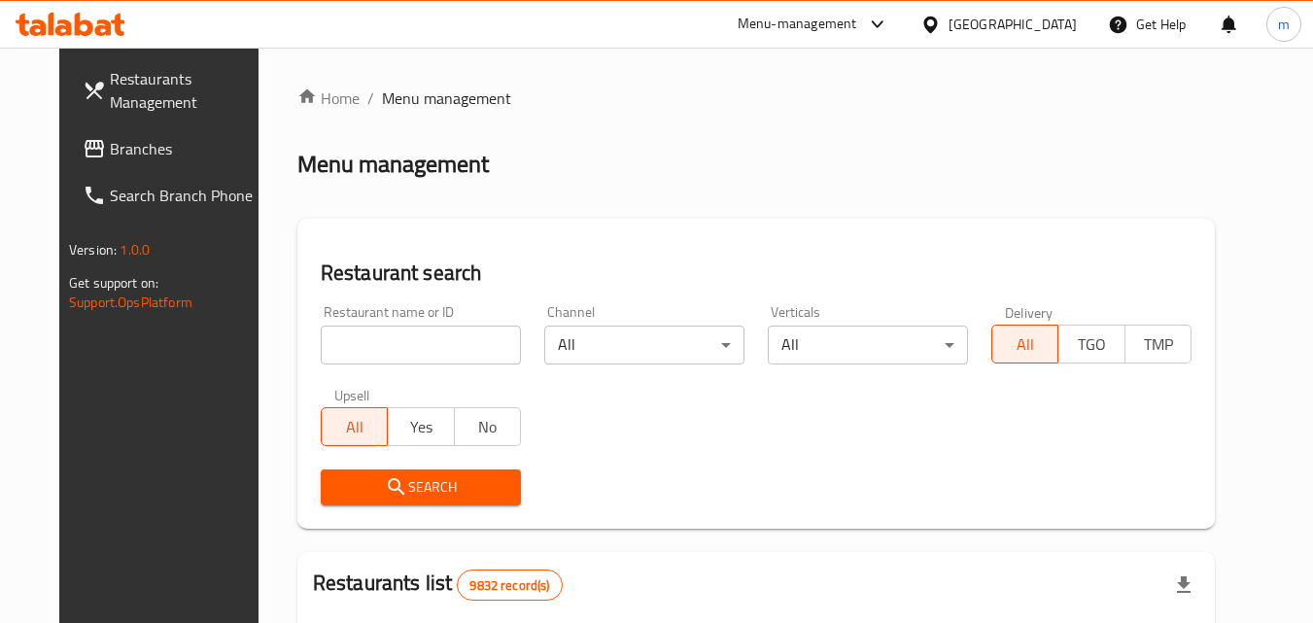
click at [357, 353] on input "search" at bounding box center [421, 345] width 200 height 39
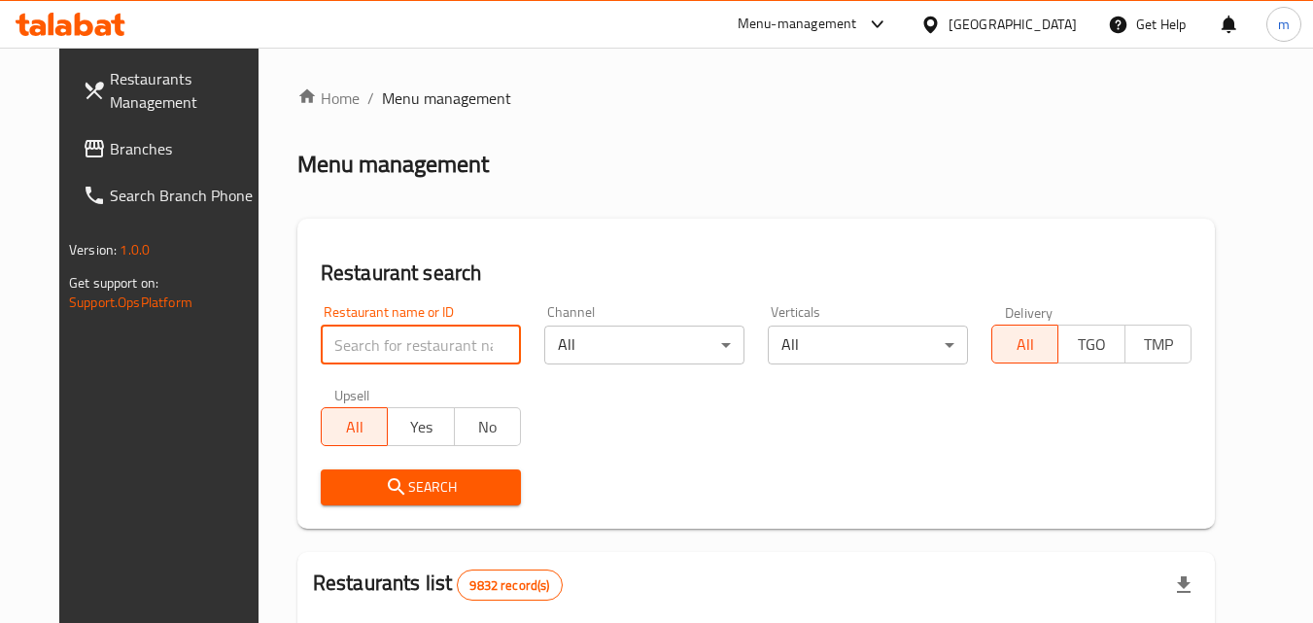
paste input "9220"
type input "9220"
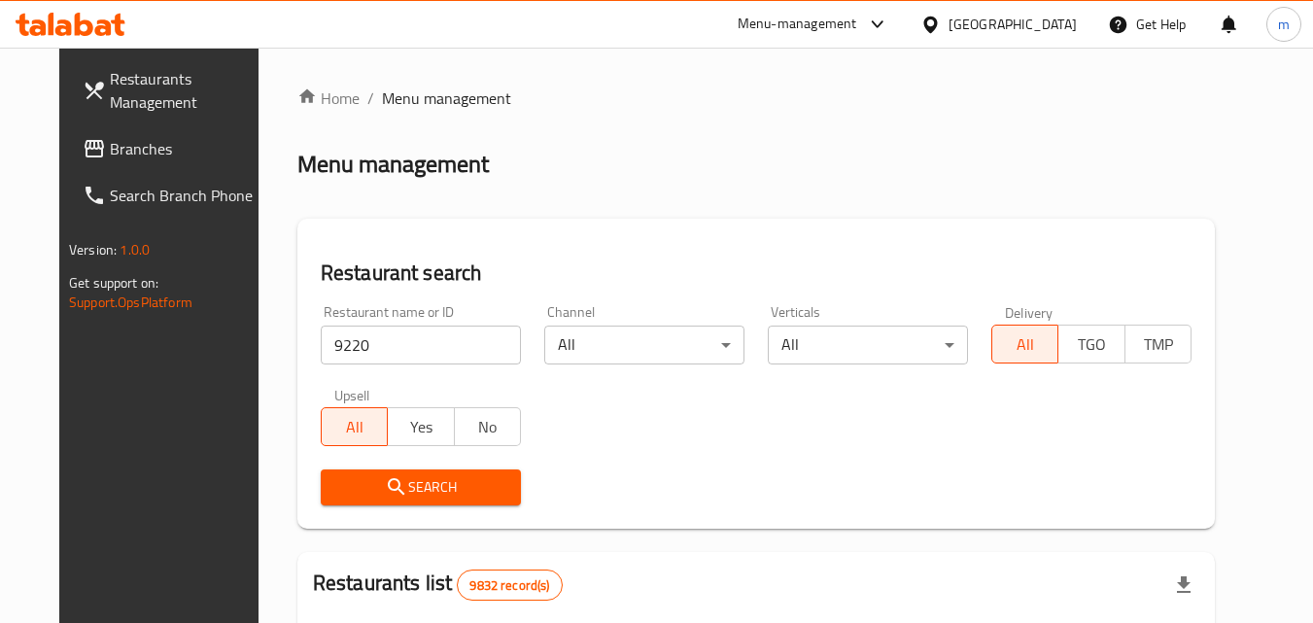
click at [385, 482] on icon "submit" at bounding box center [396, 486] width 23 height 23
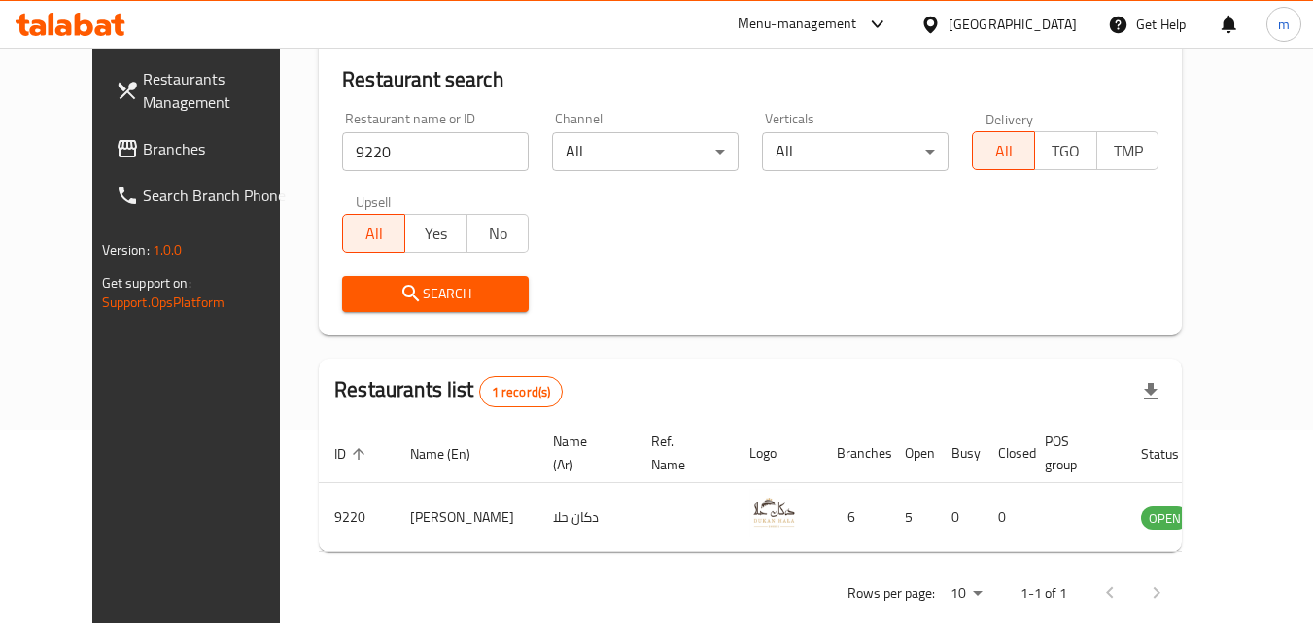
scroll to position [228, 0]
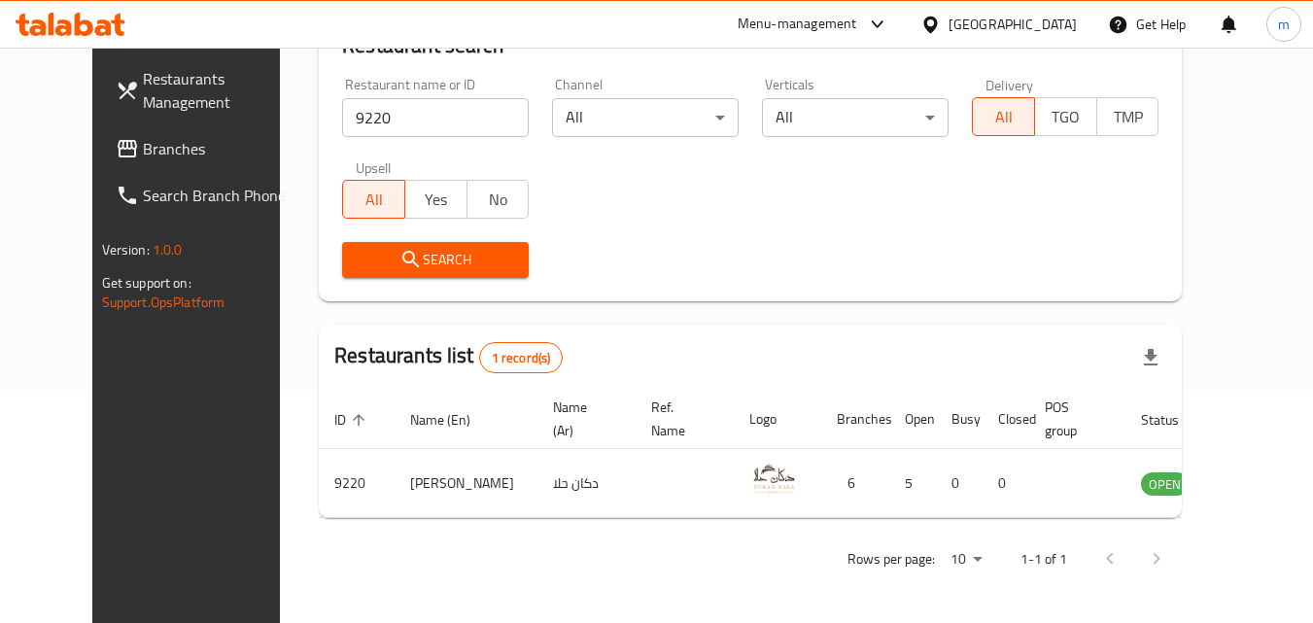
click at [1063, 28] on div "Kuwait" at bounding box center [1013, 24] width 128 height 21
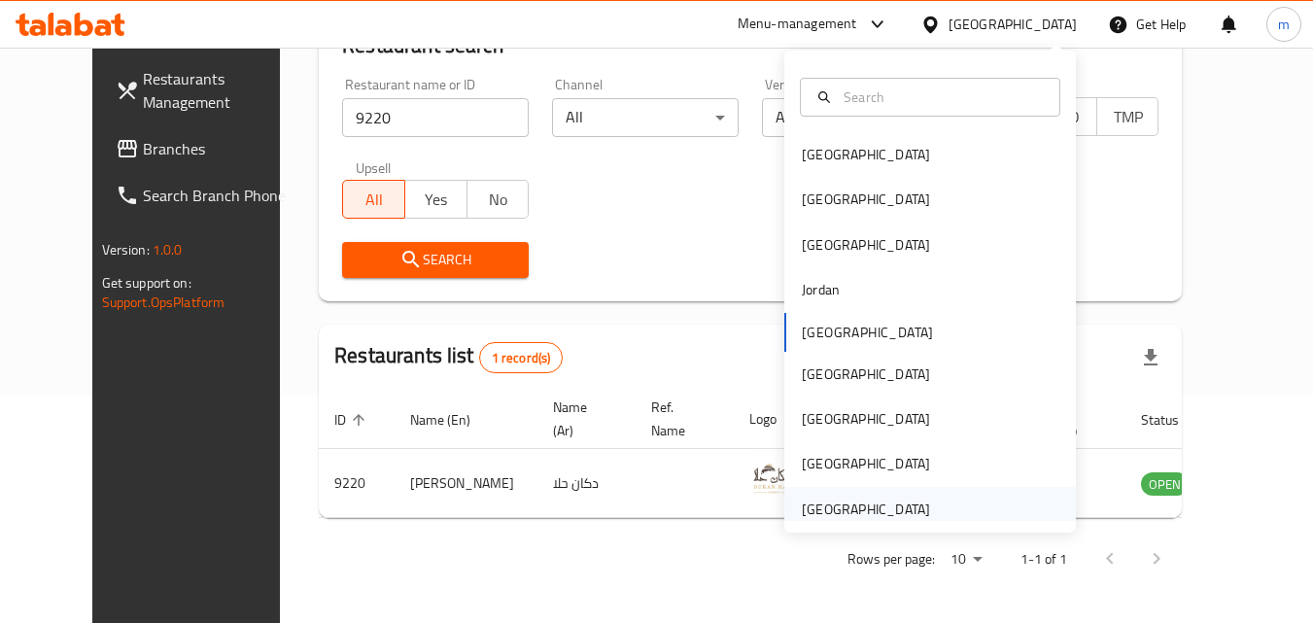
click at [845, 516] on div "[GEOGRAPHIC_DATA]" at bounding box center [866, 509] width 128 height 21
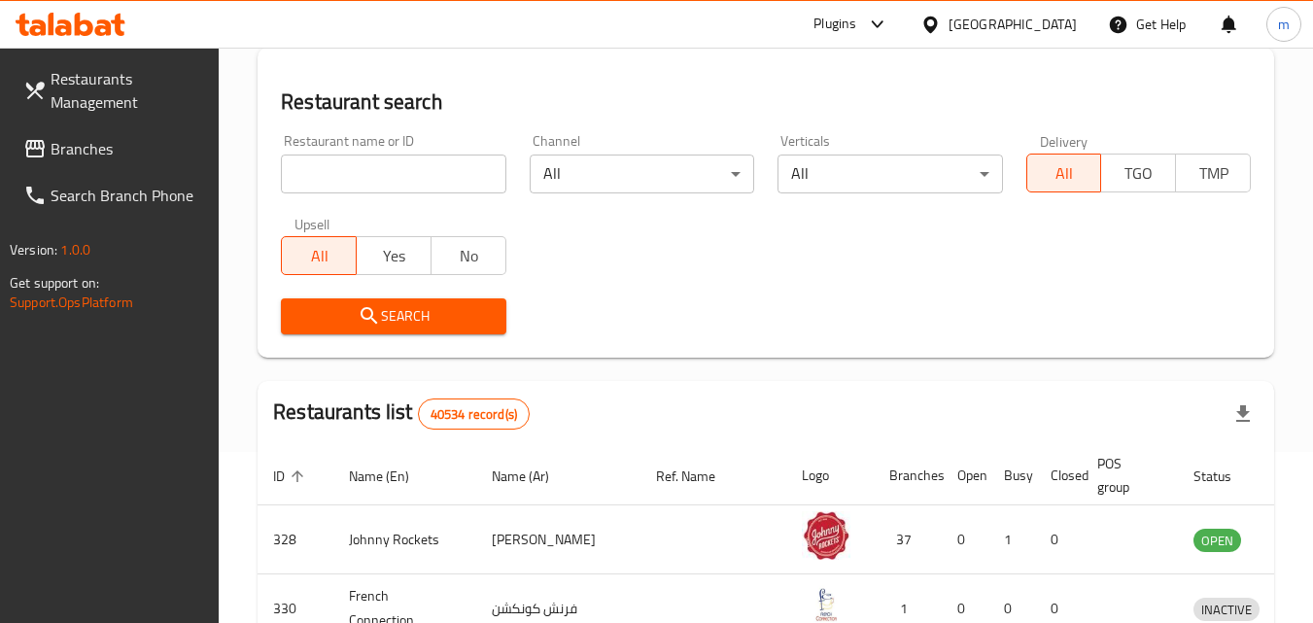
scroll to position [228, 0]
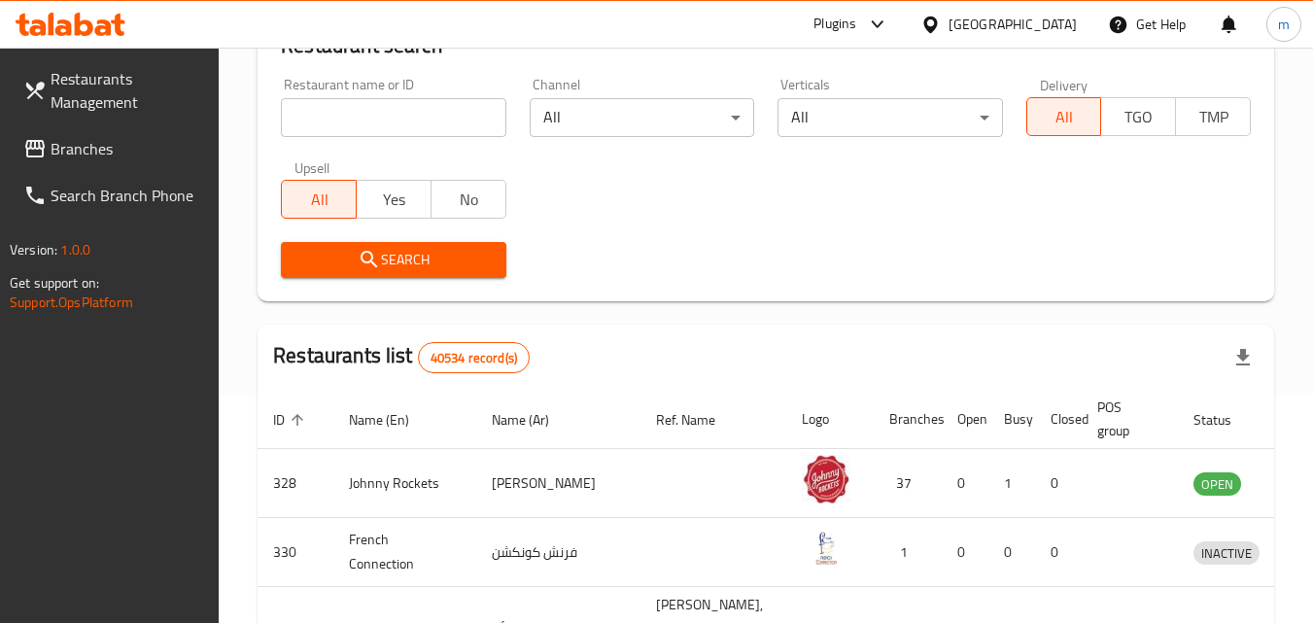
click at [85, 137] on span "Branches" at bounding box center [128, 148] width 154 height 23
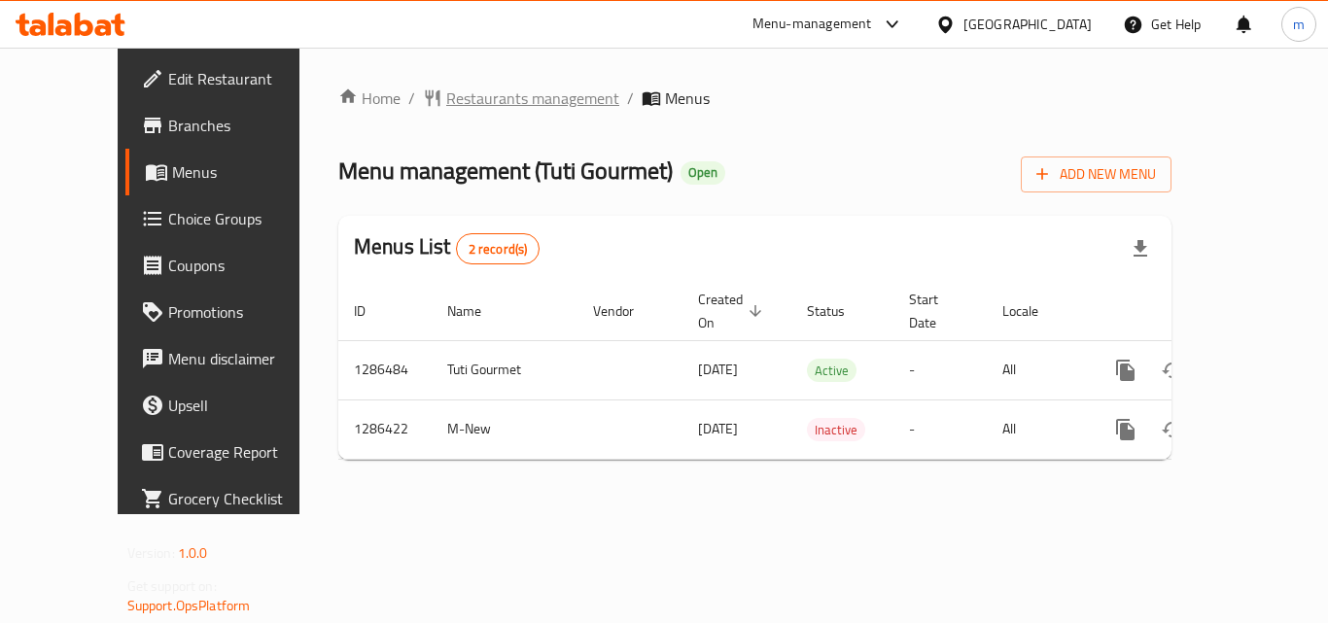
click at [469, 103] on span "Restaurants management" at bounding box center [532, 98] width 173 height 23
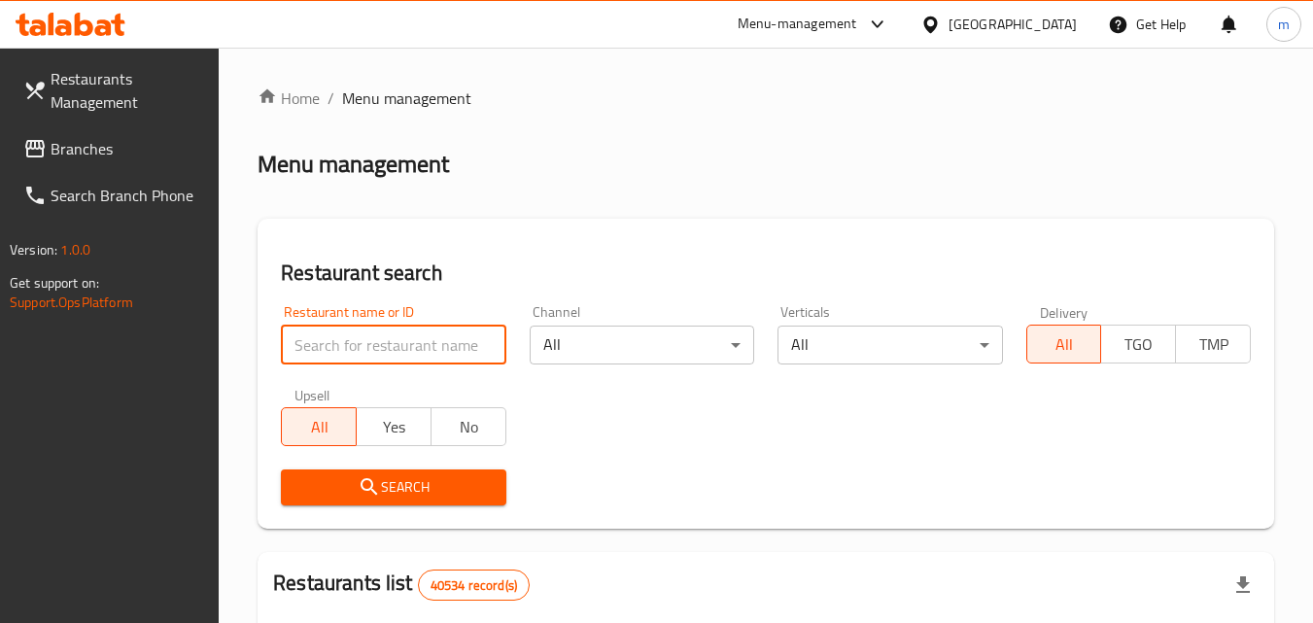
click at [394, 347] on input "search" at bounding box center [393, 345] width 225 height 39
paste input "696167"
type input "696167"
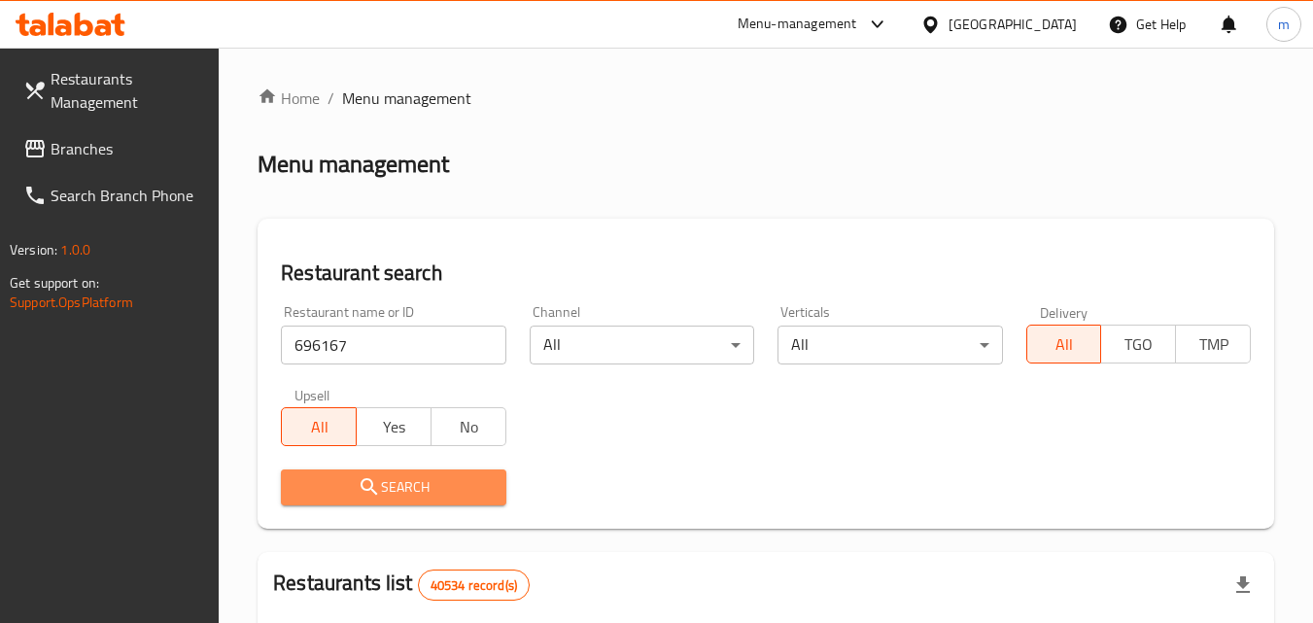
click at [449, 487] on span "Search" at bounding box center [393, 487] width 193 height 24
click at [449, 487] on div at bounding box center [656, 311] width 1313 height 623
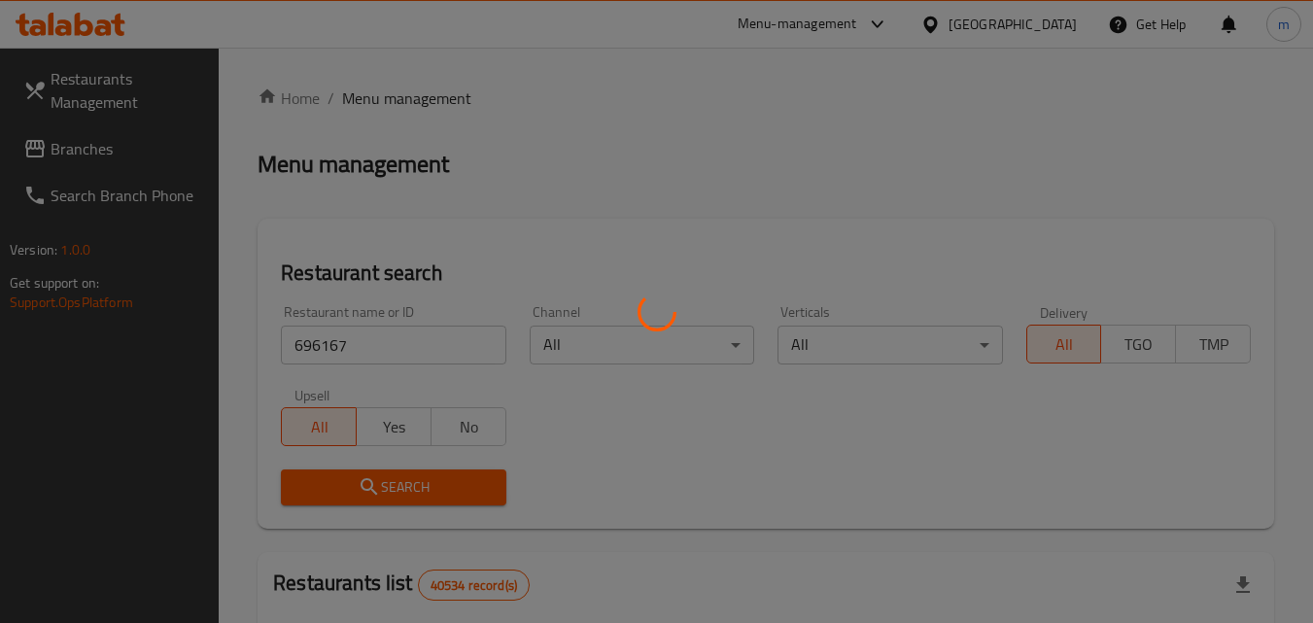
click at [449, 487] on div at bounding box center [656, 311] width 1313 height 623
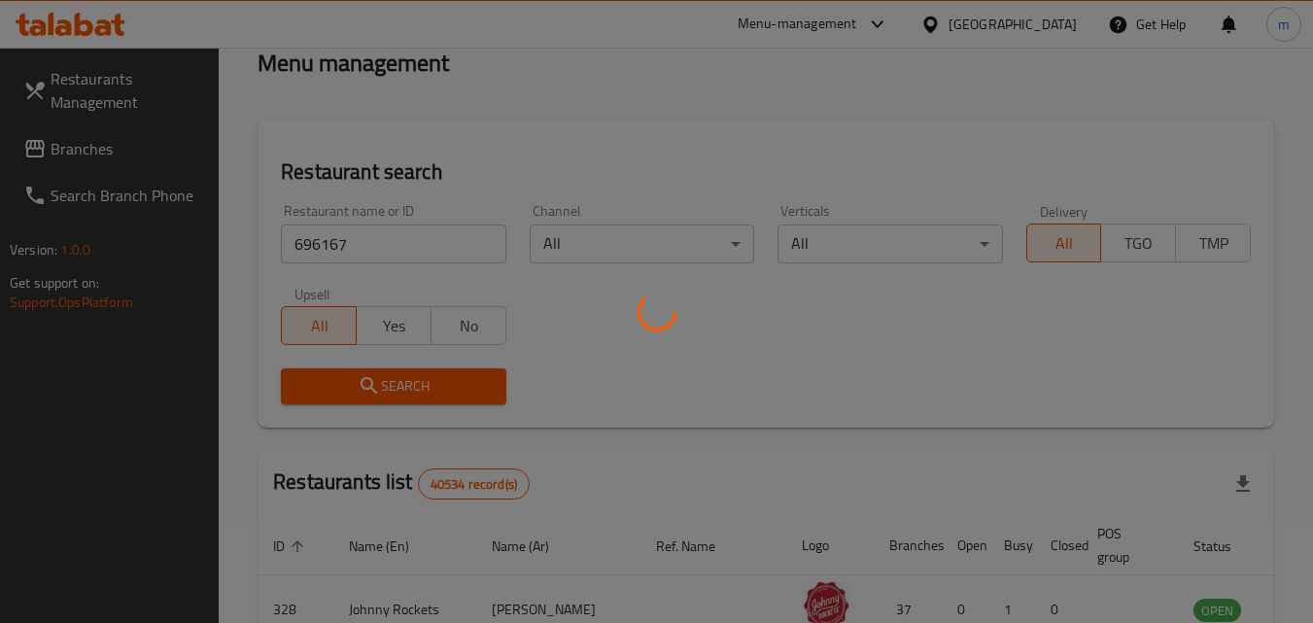
scroll to position [194, 0]
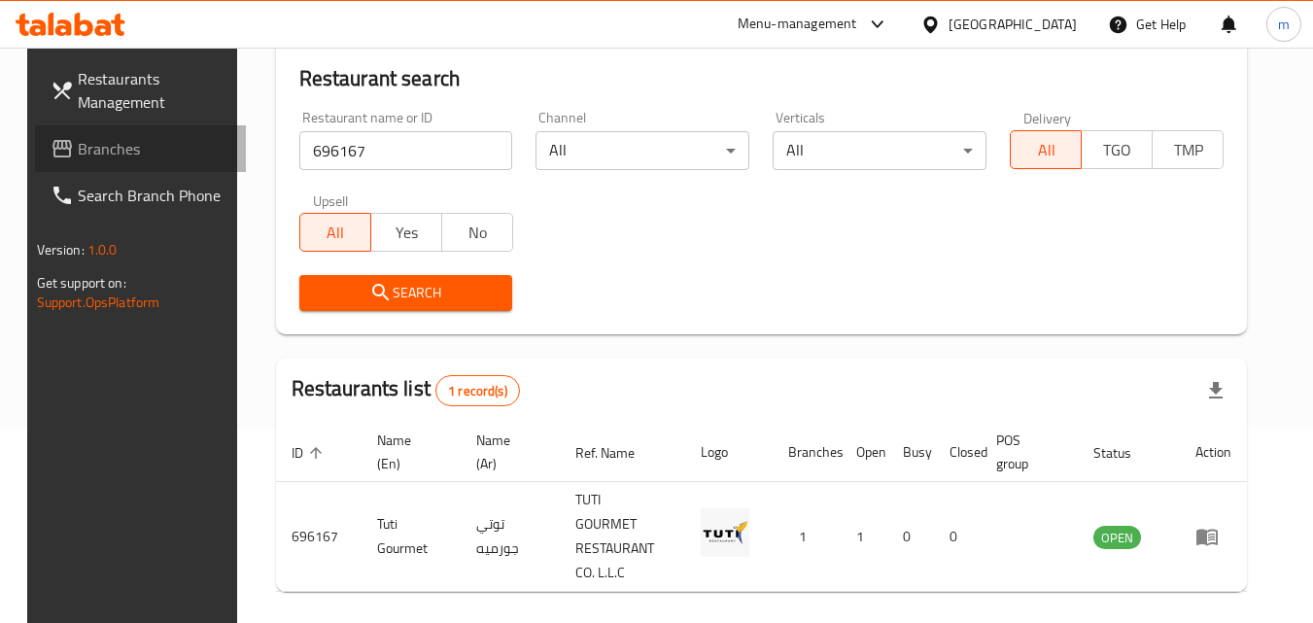
click at [51, 151] on icon at bounding box center [62, 148] width 23 height 23
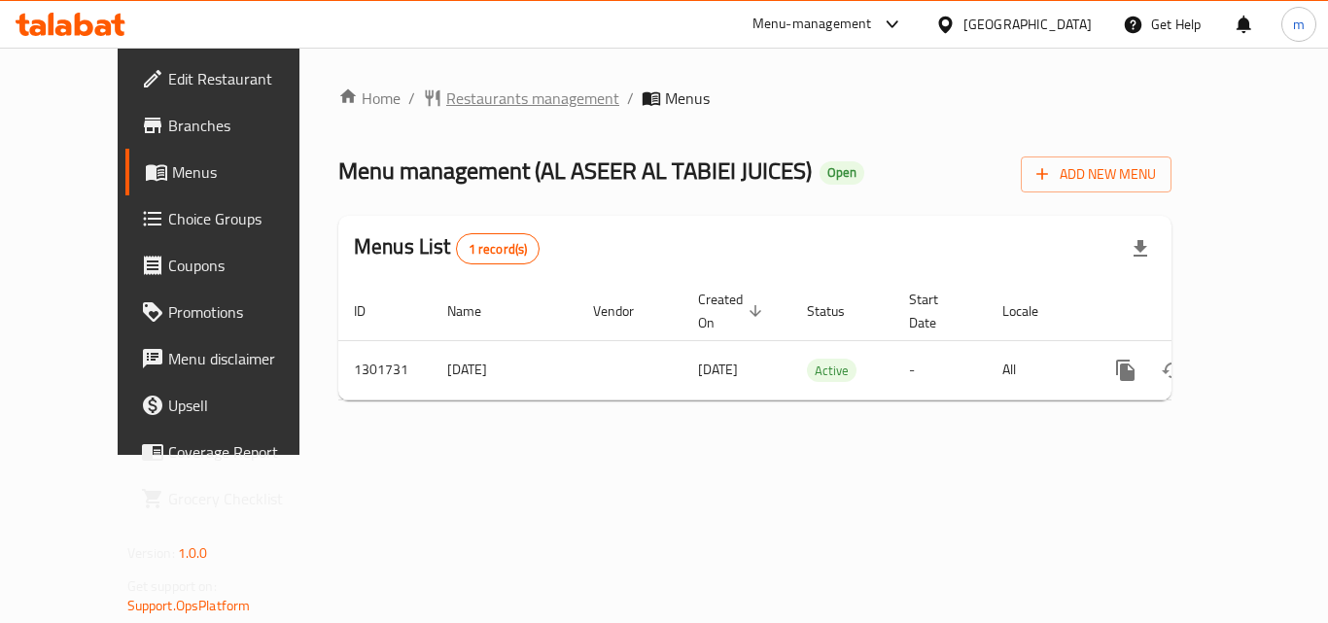
click at [446, 87] on span "Restaurants management" at bounding box center [532, 98] width 173 height 23
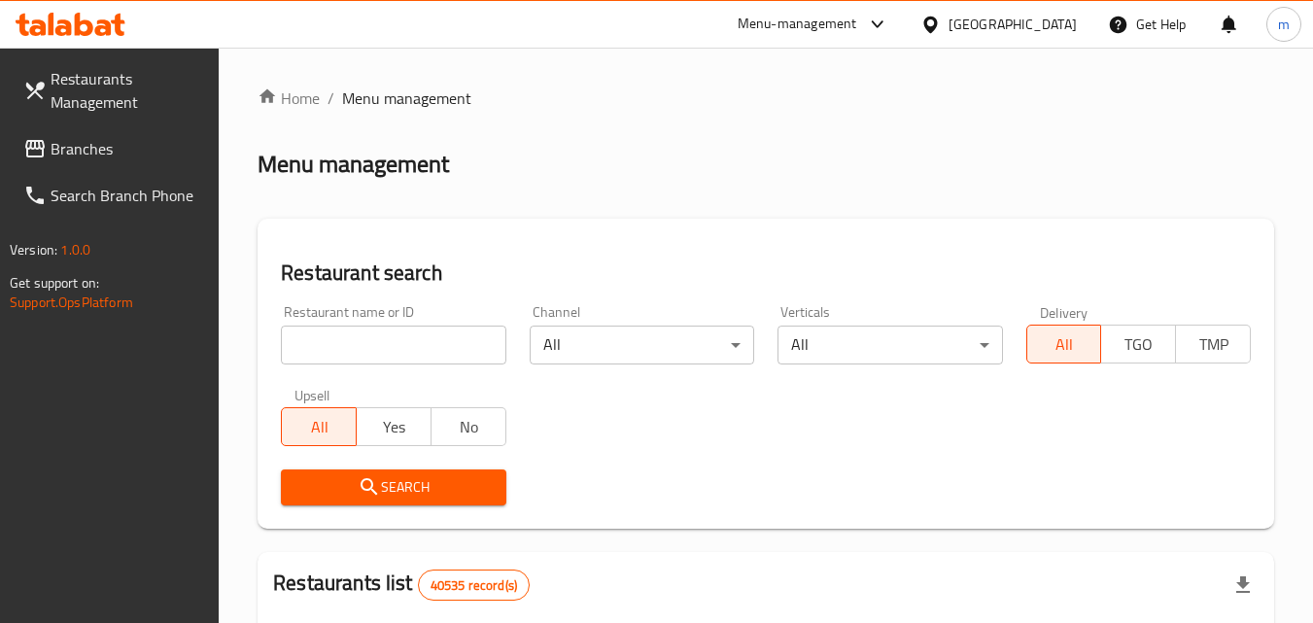
click at [374, 349] on input "search" at bounding box center [393, 345] width 225 height 39
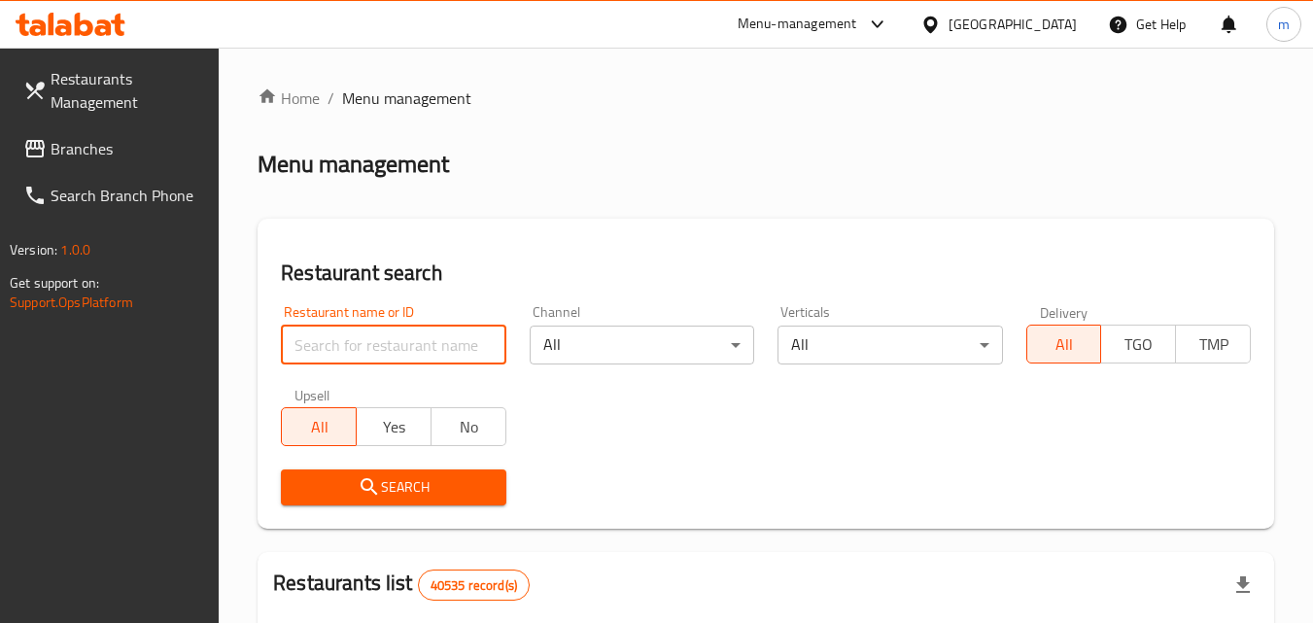
paste input "702135"
type input "702135"
click button "Search" at bounding box center [393, 488] width 225 height 36
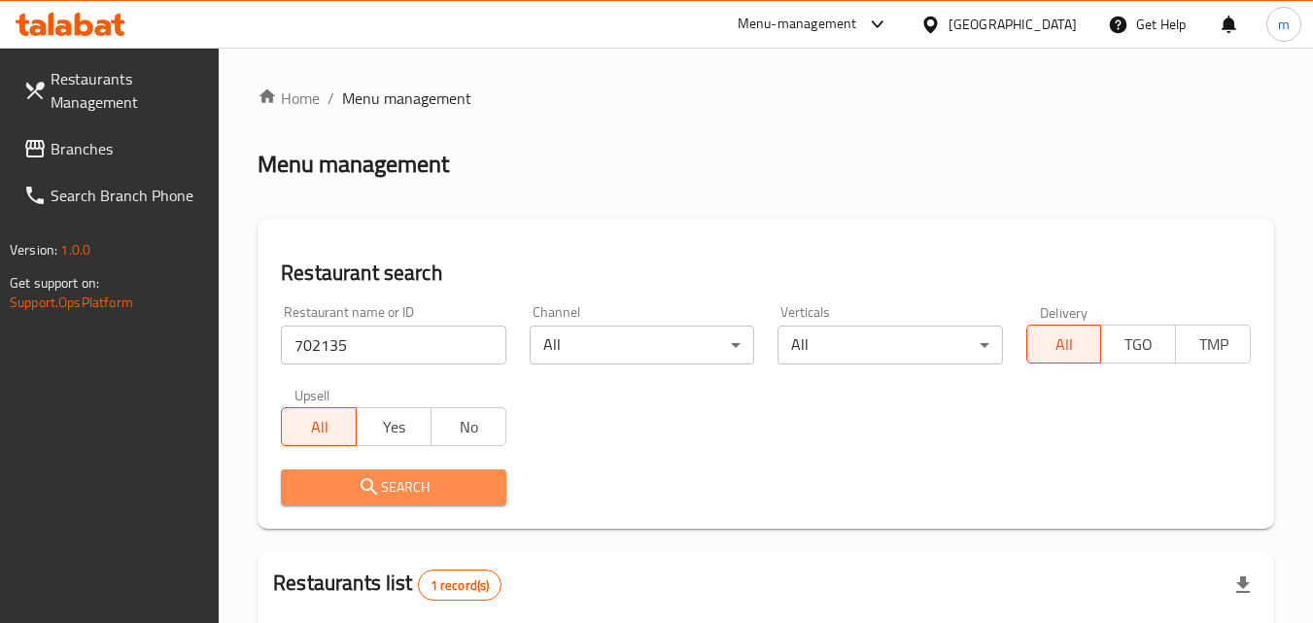
click at [401, 485] on span "Search" at bounding box center [393, 487] width 193 height 24
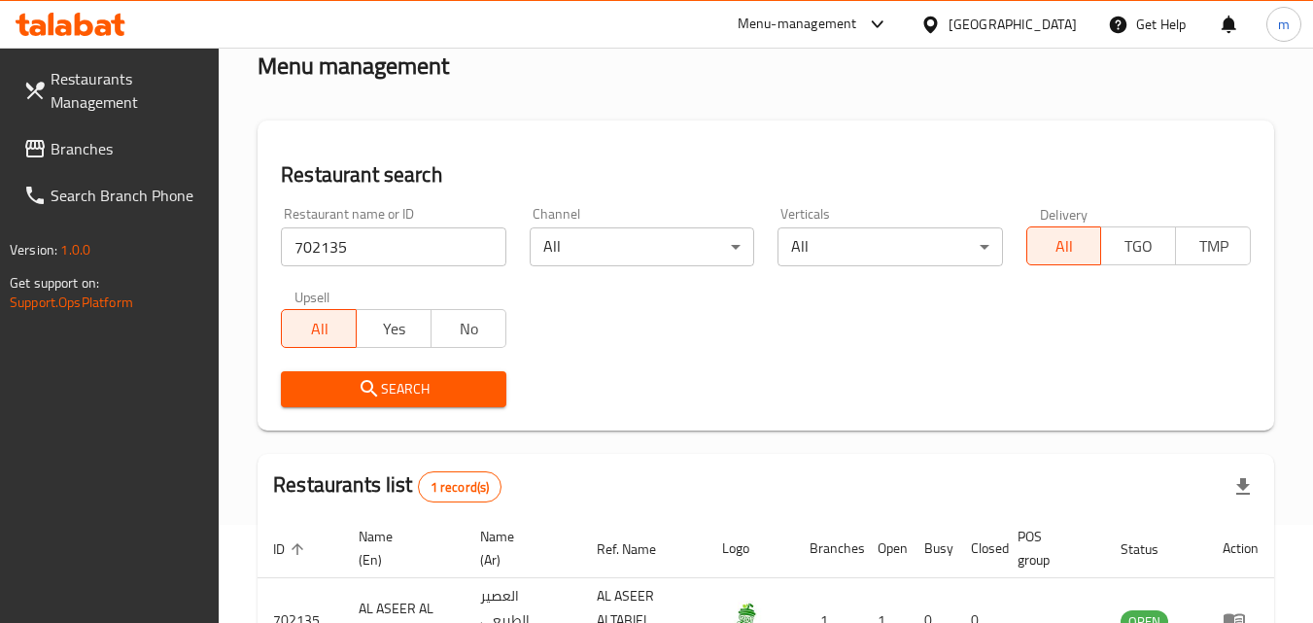
scroll to position [244, 0]
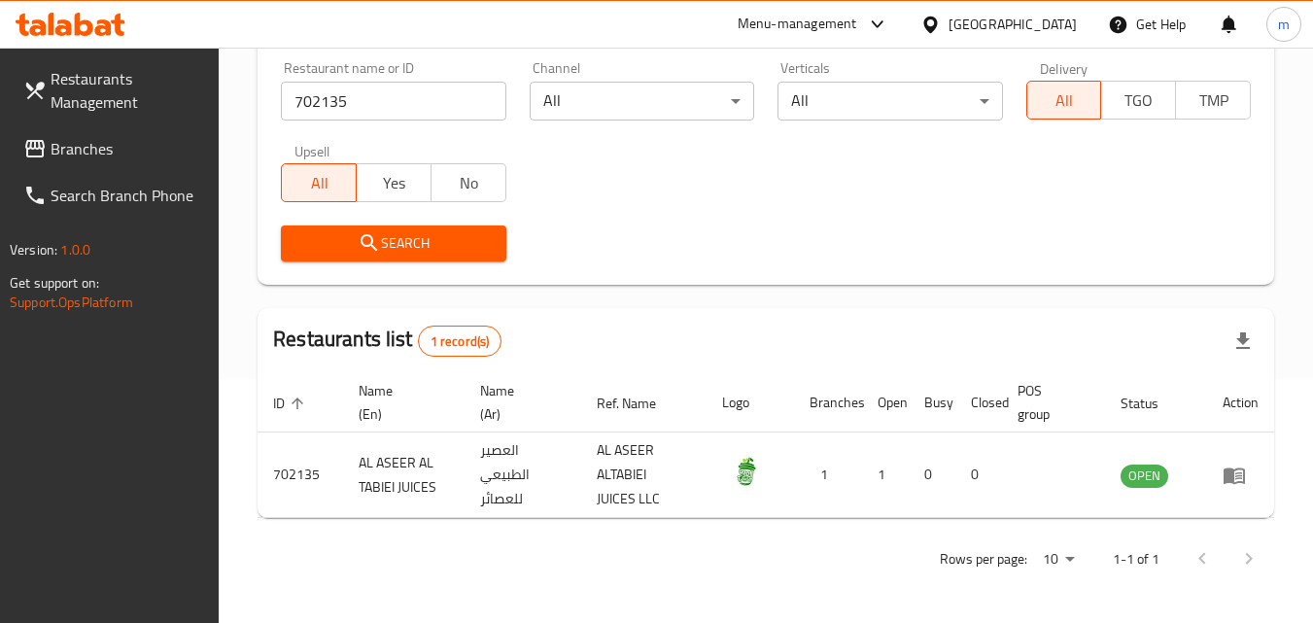
click at [60, 137] on span "Branches" at bounding box center [128, 148] width 154 height 23
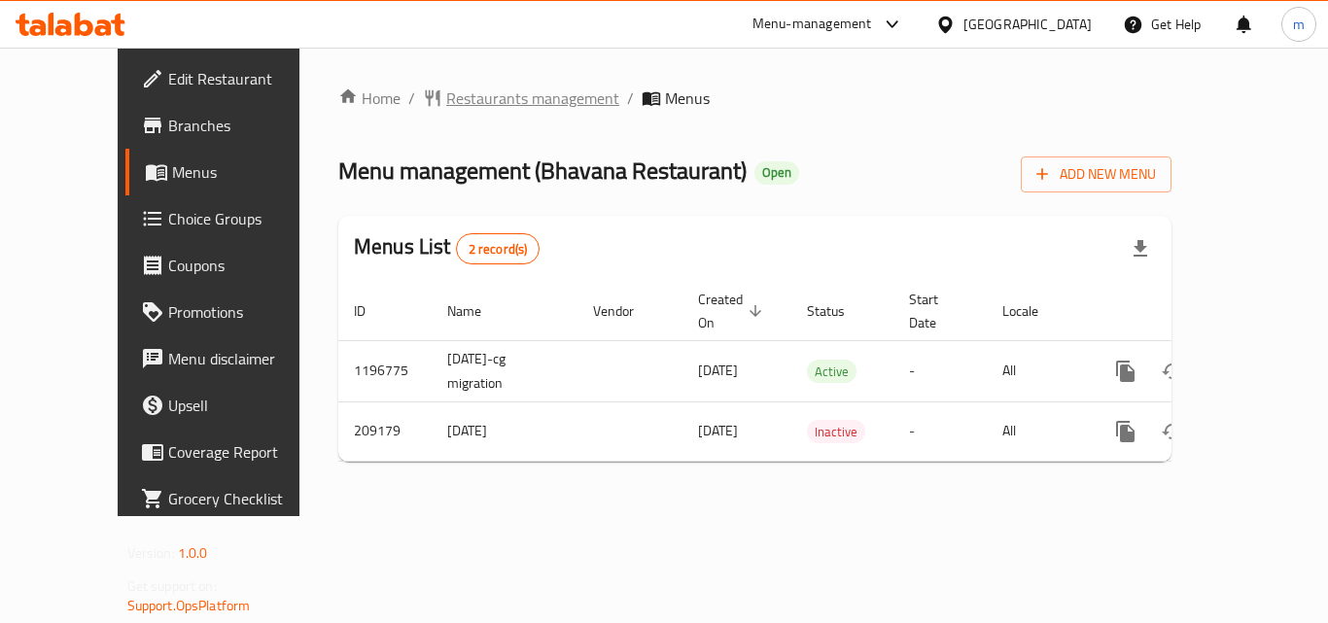
click at [446, 107] on span "Restaurants management" at bounding box center [532, 98] width 173 height 23
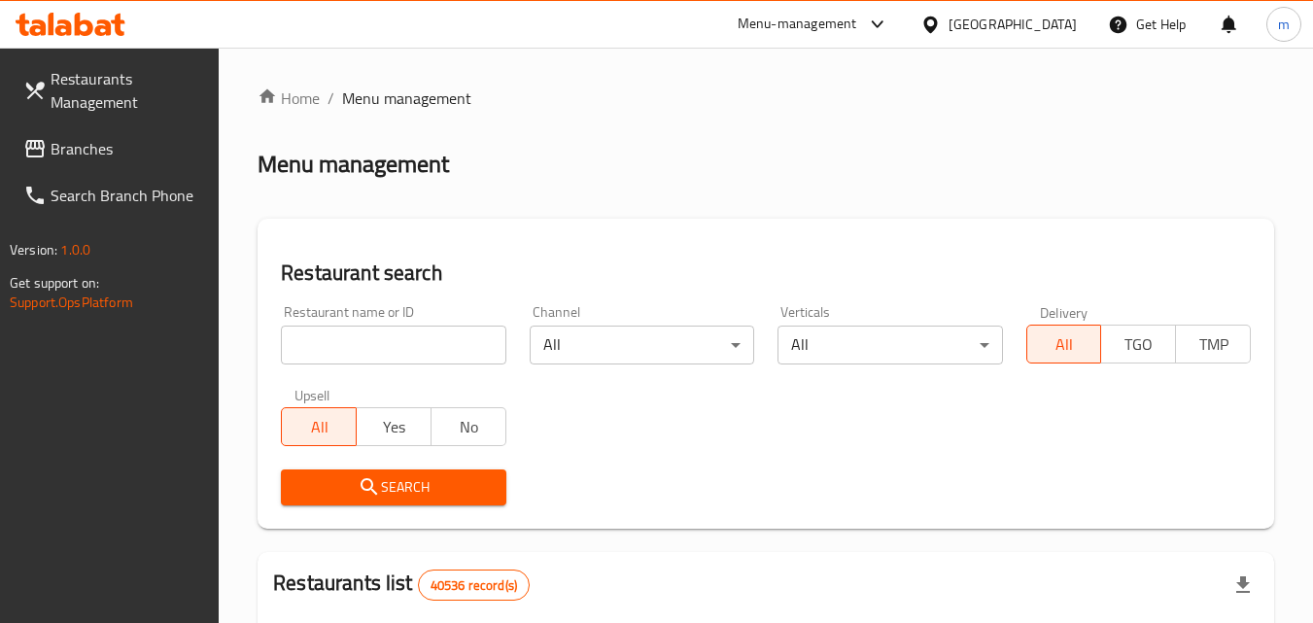
click at [381, 341] on input "search" at bounding box center [393, 345] width 225 height 39
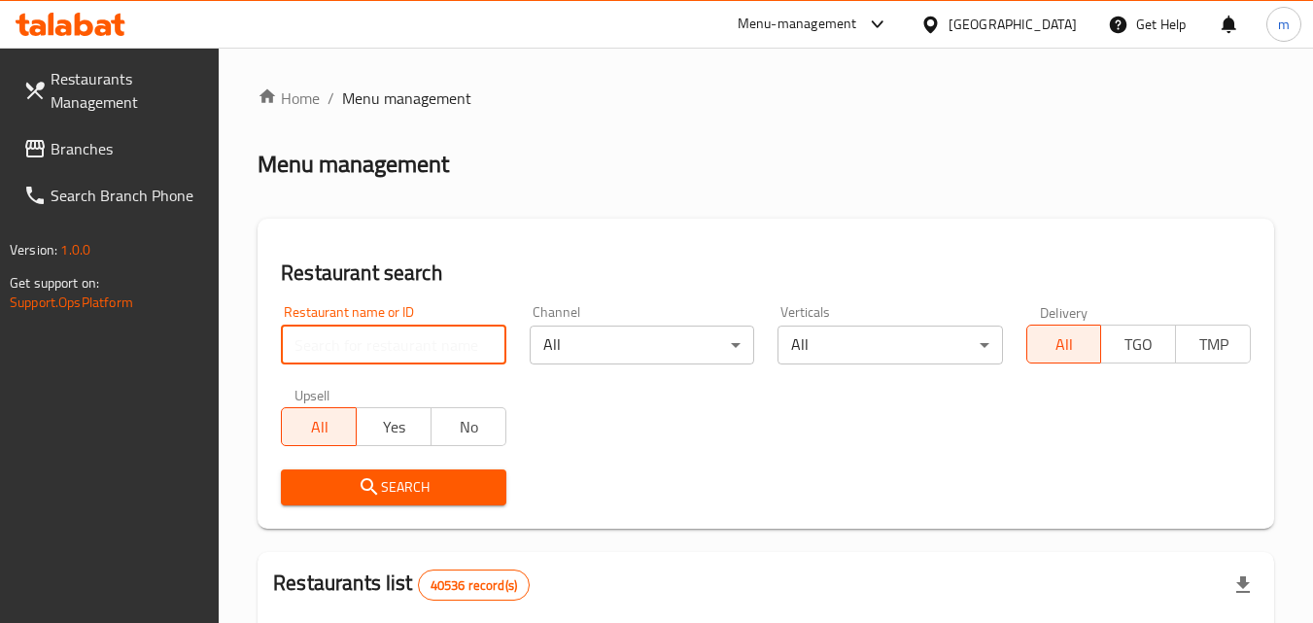
paste input "623310"
type input "623310"
click button "Search" at bounding box center [393, 488] width 225 height 36
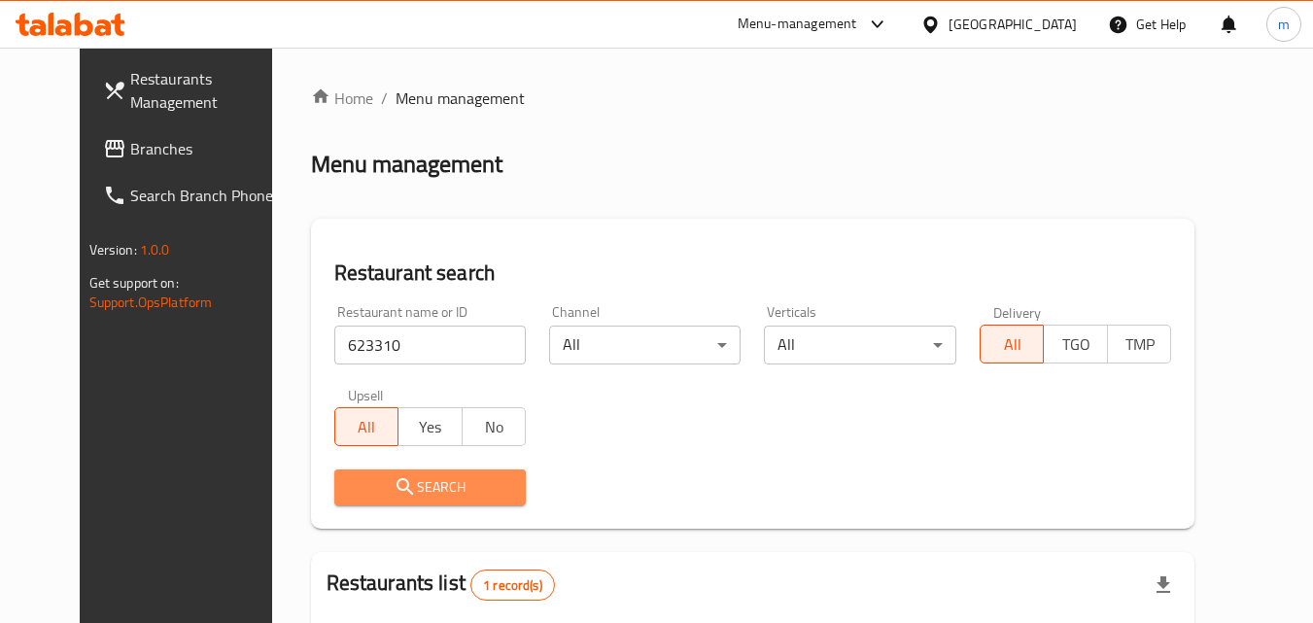
click at [427, 489] on span "Search" at bounding box center [430, 487] width 160 height 24
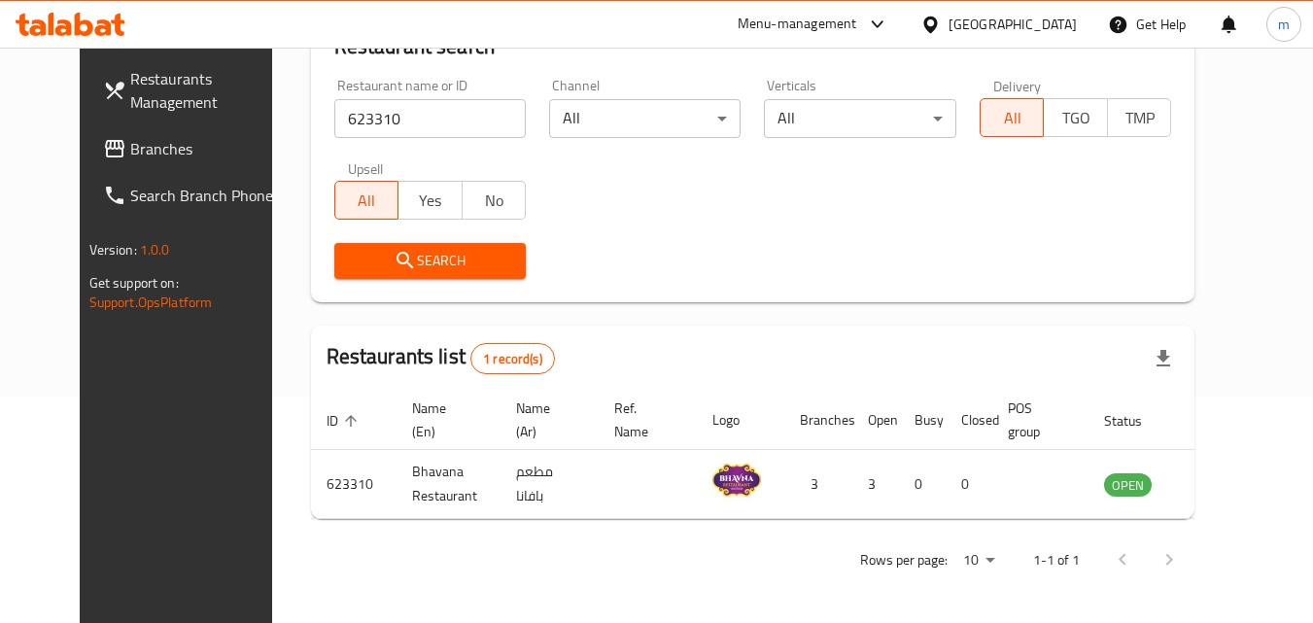
scroll to position [228, 0]
